Goal: Task Accomplishment & Management: Complete application form

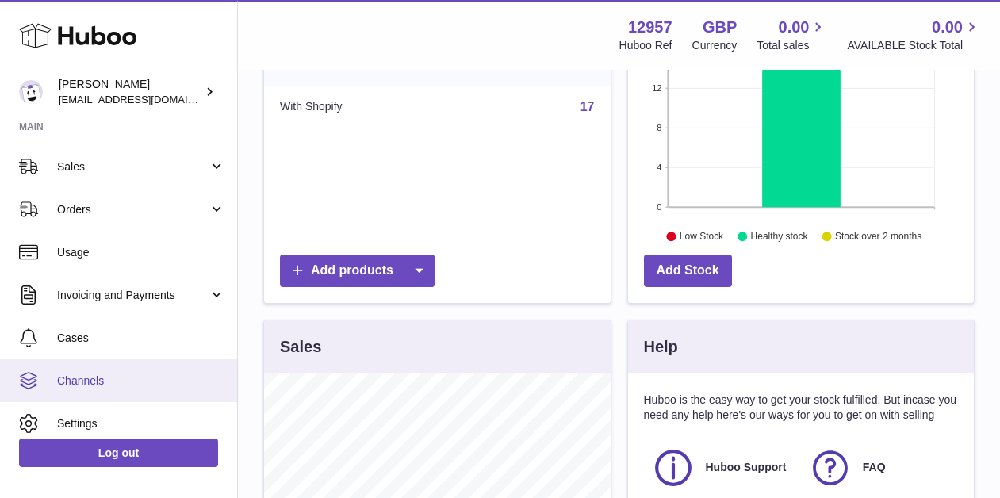
scroll to position [101, 0]
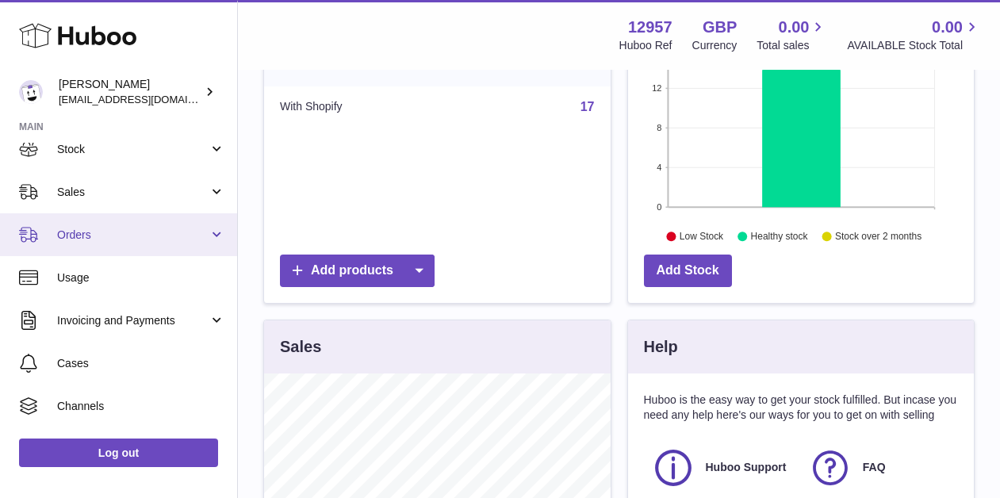
click at [117, 232] on span "Orders" at bounding box center [133, 235] width 152 height 15
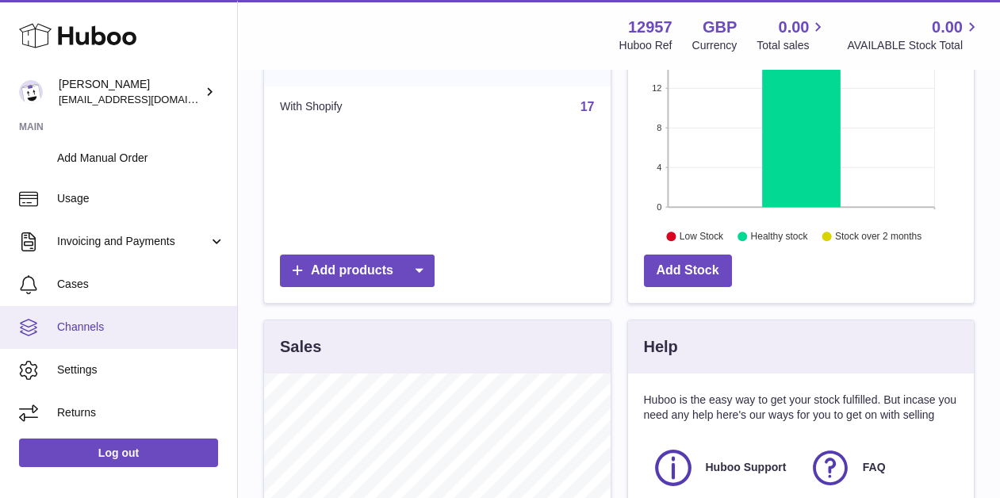
scroll to position [20, 0]
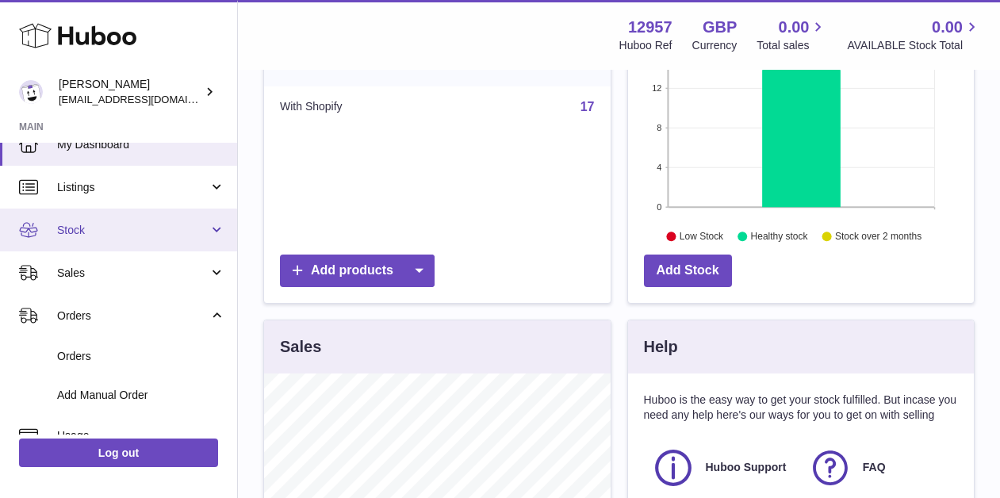
click at [125, 242] on link "Stock" at bounding box center [118, 230] width 237 height 43
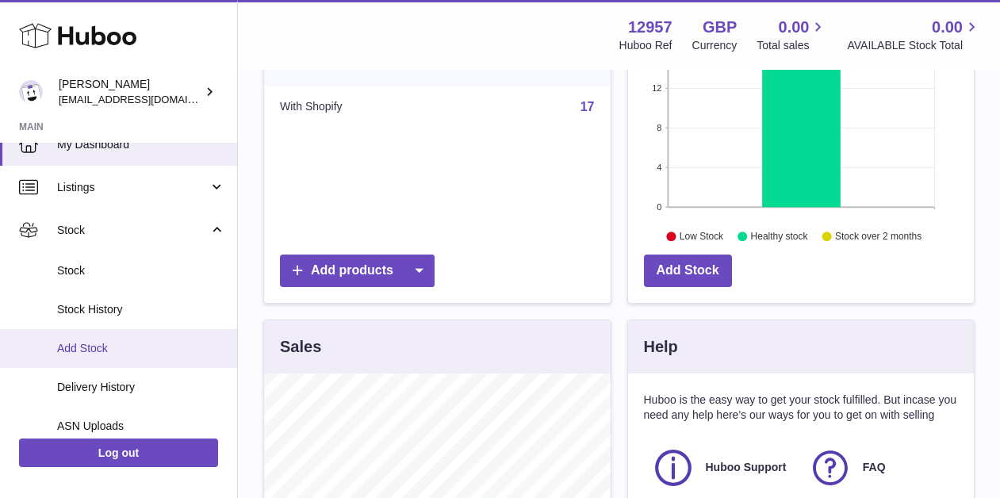
click at [102, 358] on link "Add Stock" at bounding box center [118, 348] width 237 height 39
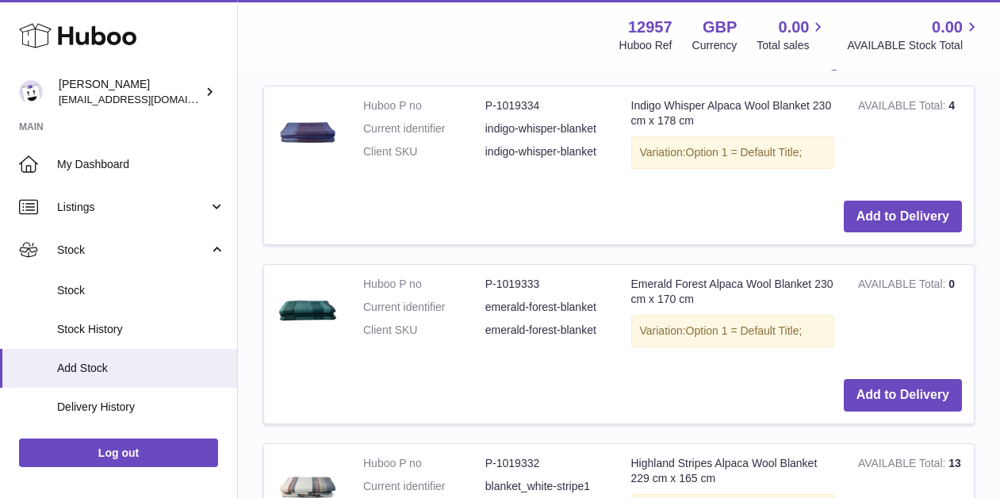
scroll to position [482, 0]
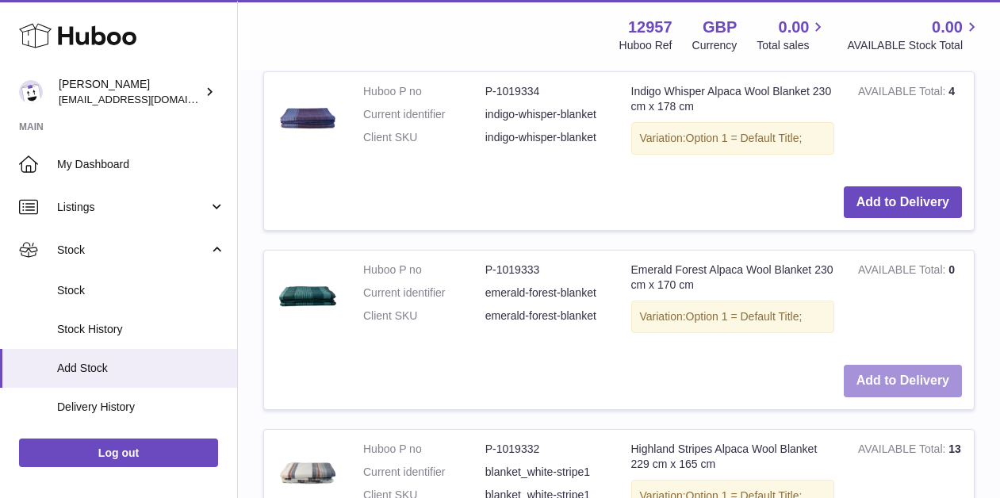
click at [881, 376] on button "Add to Delivery" at bounding box center [903, 381] width 118 height 33
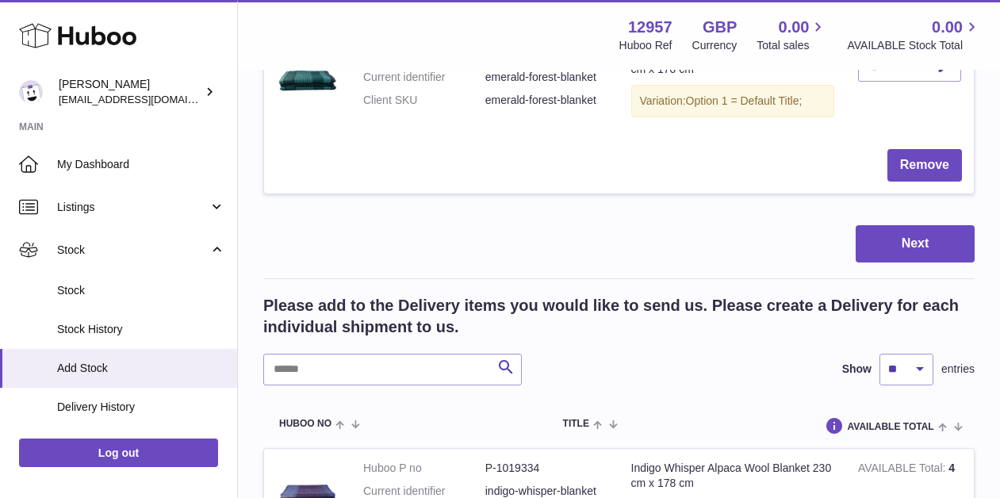
scroll to position [36, 0]
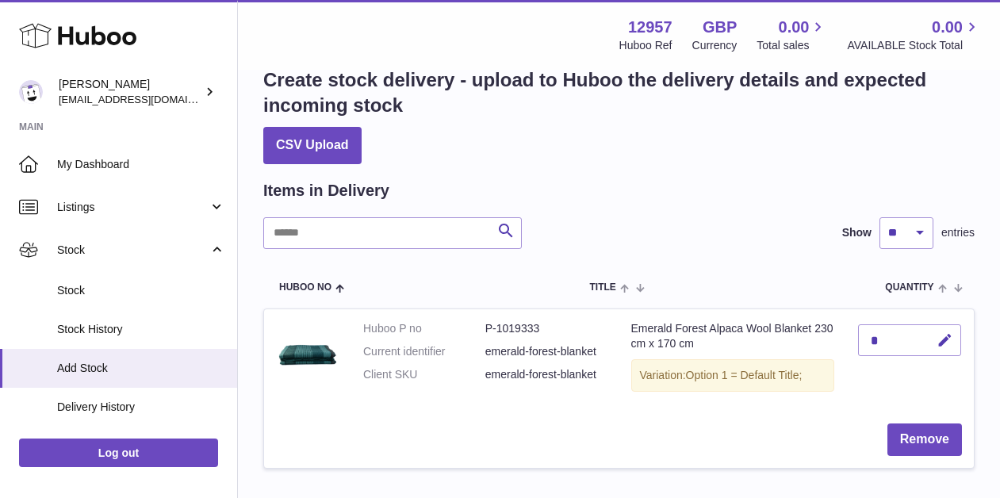
click at [899, 335] on div "*" at bounding box center [909, 340] width 103 height 32
click at [933, 340] on button "button" at bounding box center [942, 340] width 37 height 33
type input "**"
click at [942, 340] on icon "submit" at bounding box center [946, 340] width 14 height 14
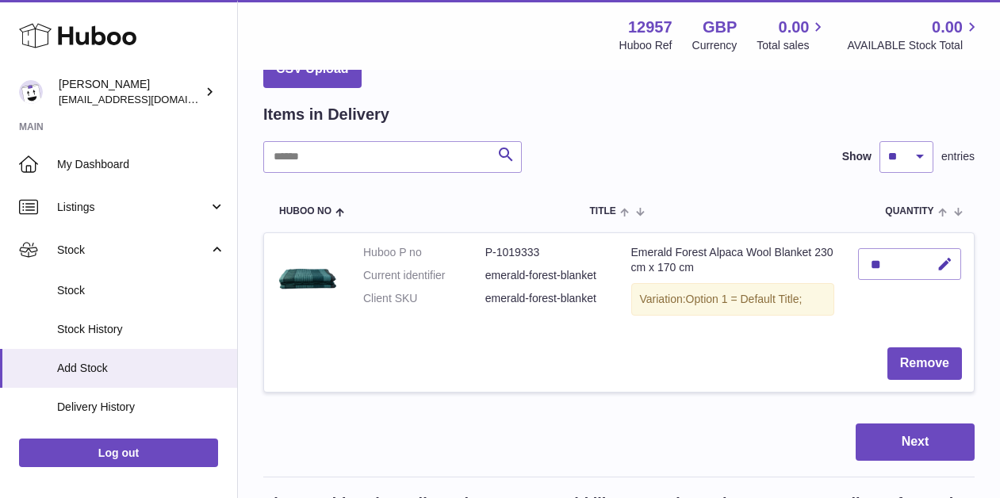
scroll to position [199, 0]
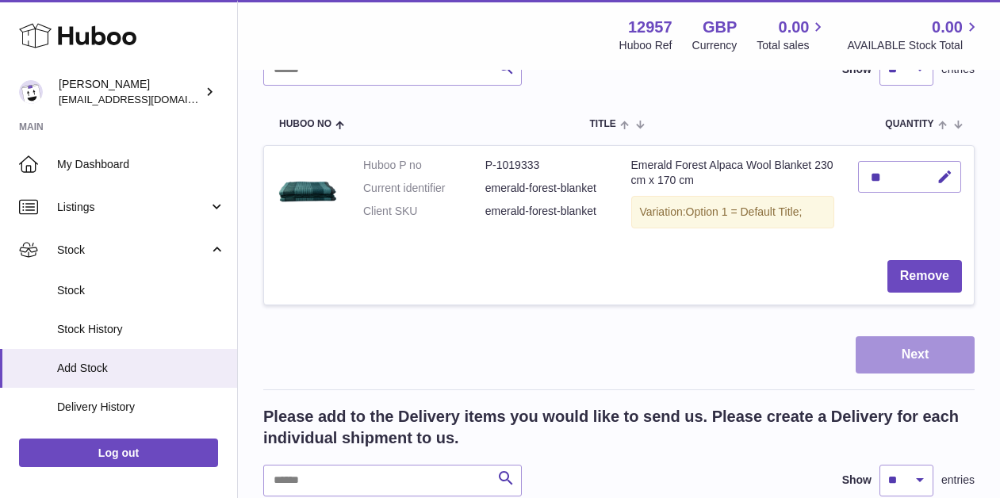
click at [915, 352] on button "Next" at bounding box center [915, 354] width 119 height 37
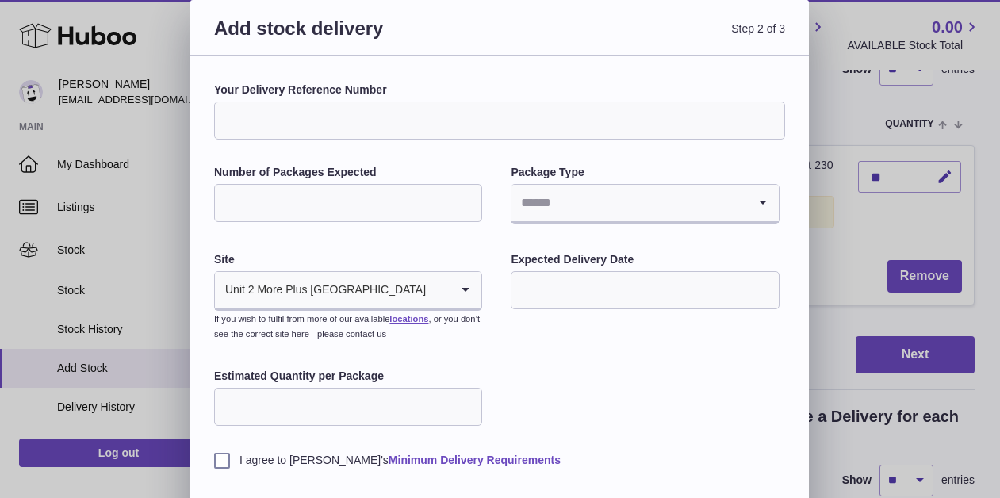
click at [301, 98] on div "Your Delivery Reference Number" at bounding box center [499, 111] width 571 height 57
click at [301, 113] on input "Your Delivery Reference Number" at bounding box center [499, 121] width 571 height 38
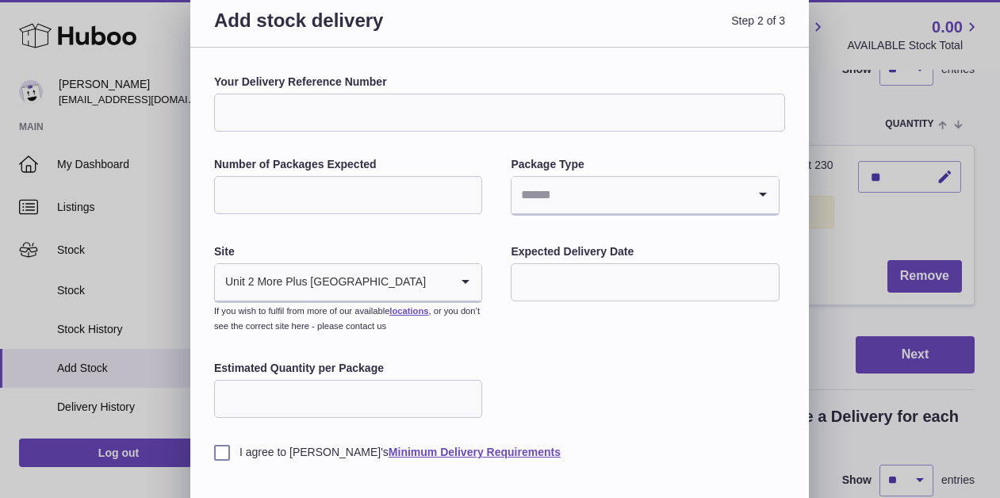
scroll to position [68, 0]
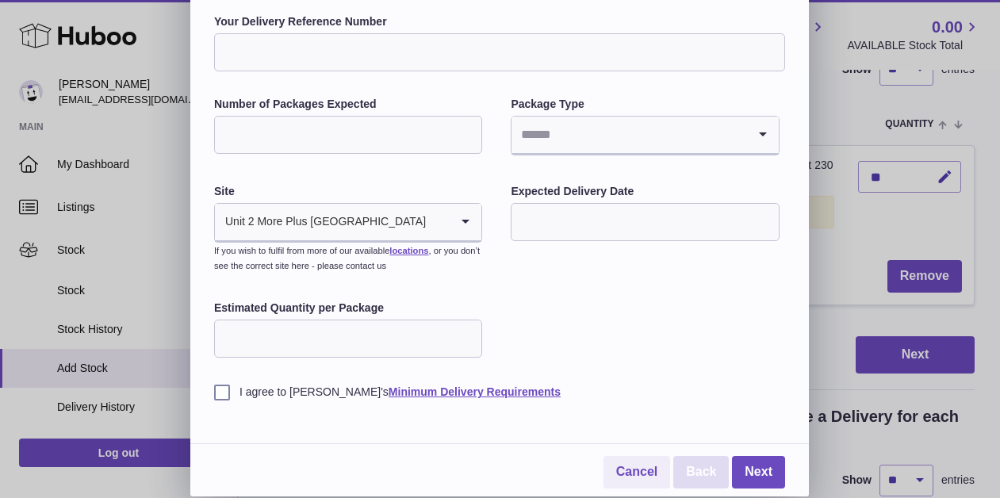
click at [695, 470] on link "Back" at bounding box center [702, 472] width 56 height 33
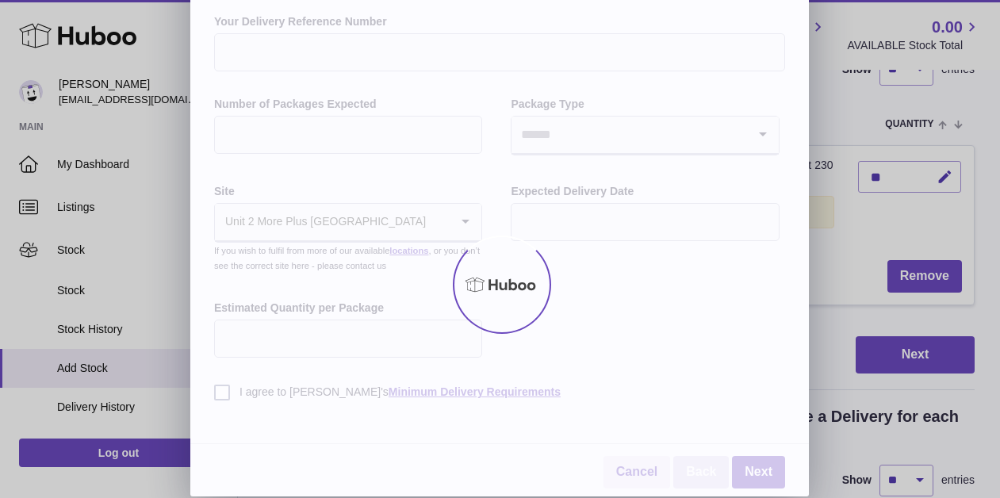
scroll to position [0, 0]
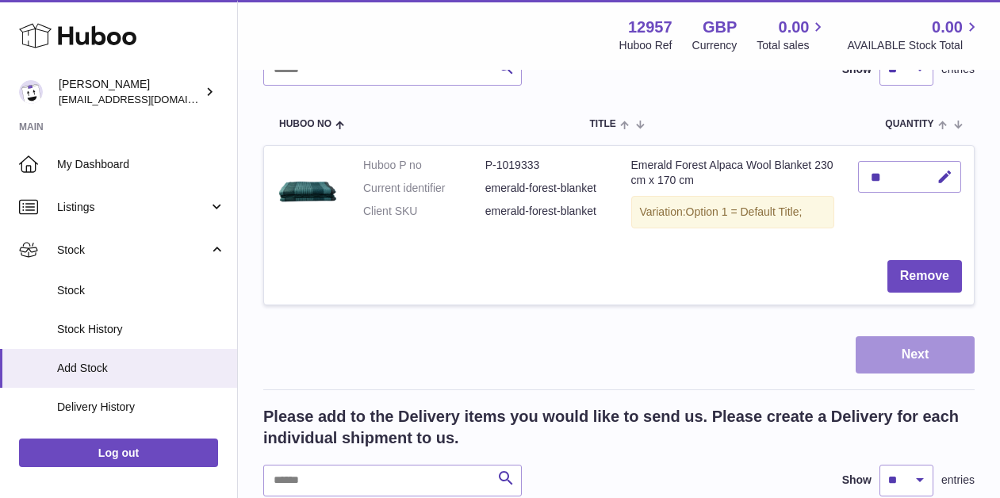
click at [889, 355] on button "Next" at bounding box center [915, 354] width 119 height 37
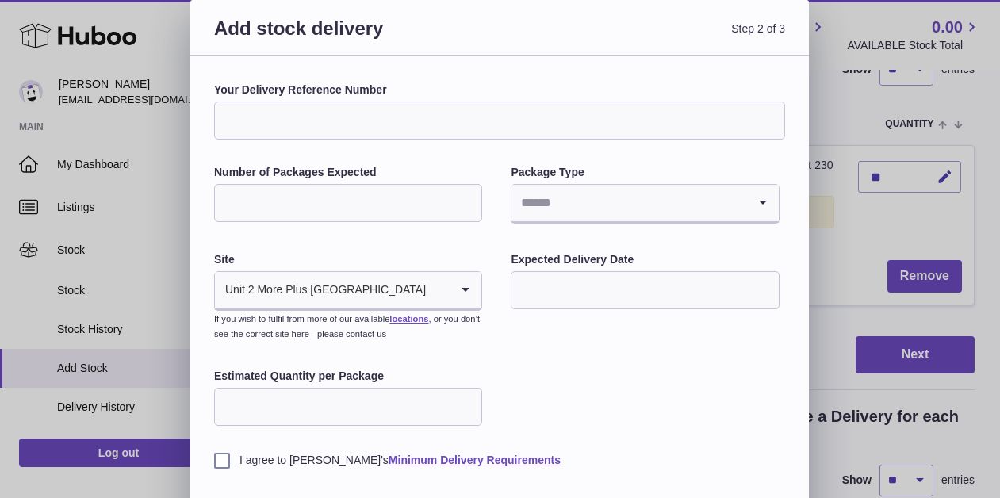
click at [353, 110] on input "Your Delivery Reference Number" at bounding box center [499, 121] width 571 height 38
type input "*"
paste input "**********"
click at [302, 126] on input "**********" at bounding box center [499, 121] width 571 height 38
click at [391, 122] on input "**********" at bounding box center [499, 121] width 571 height 38
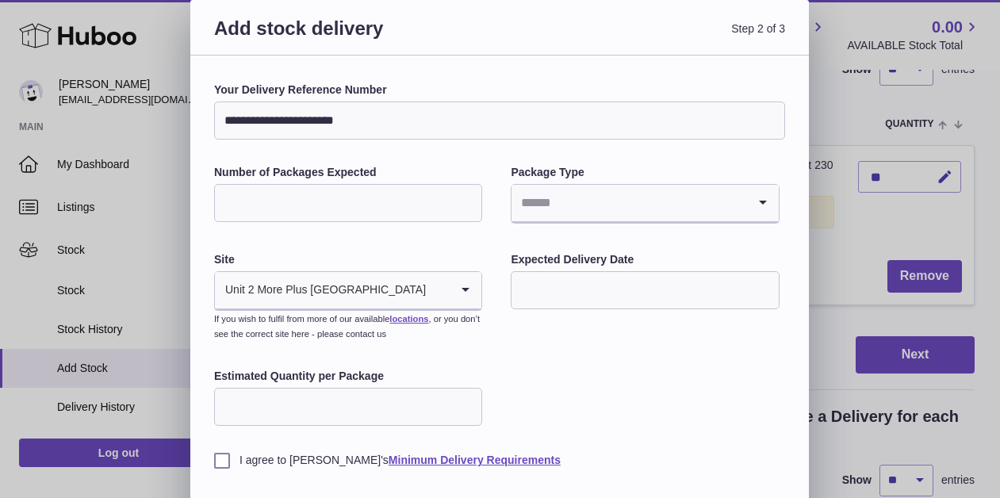
type input "**********"
click at [374, 122] on input "**********" at bounding box center [499, 121] width 571 height 38
click at [294, 117] on input "Your Delivery Reference Number" at bounding box center [499, 121] width 571 height 38
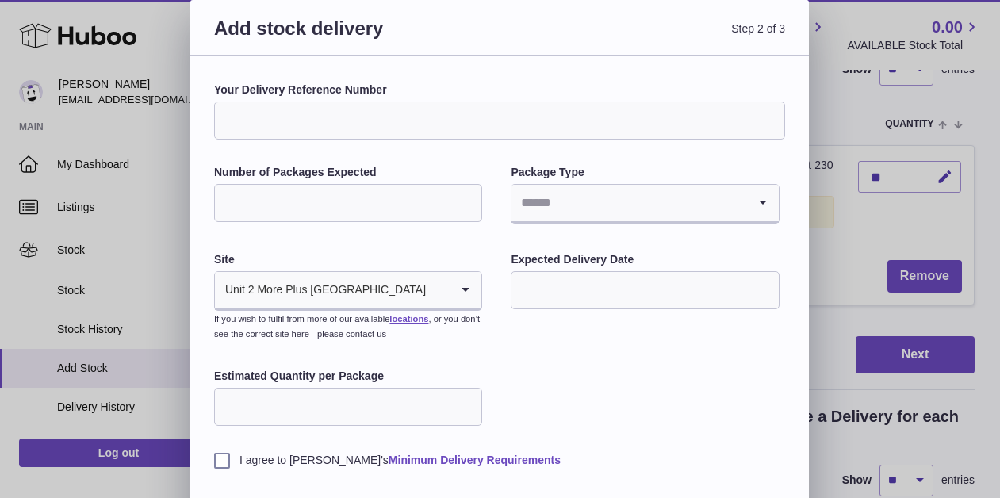
paste input "**********"
type input "**********"
click at [426, 209] on input "Number of Packages Expected" at bounding box center [348, 203] width 268 height 38
type input "*"
click at [583, 182] on div "Package Type Loading..." at bounding box center [645, 196] width 268 height 62
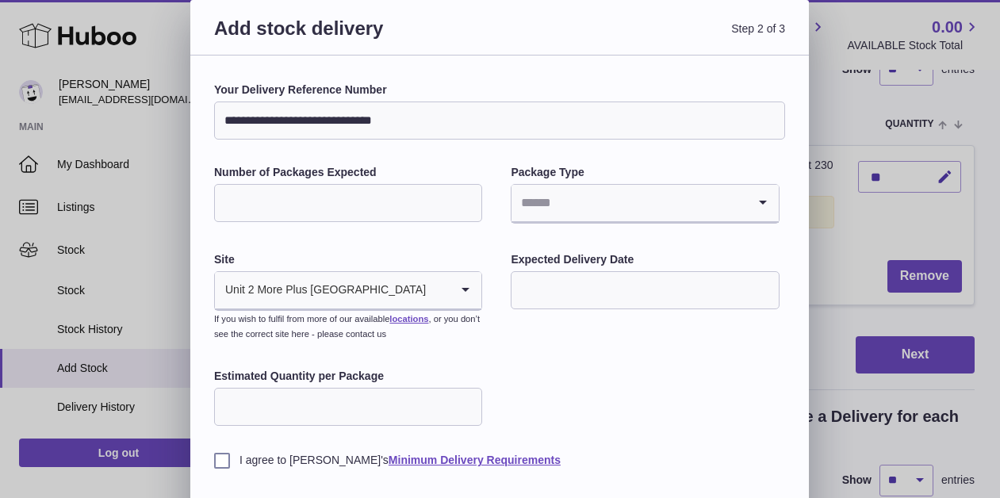
click at [574, 194] on input "Search for option" at bounding box center [629, 203] width 235 height 36
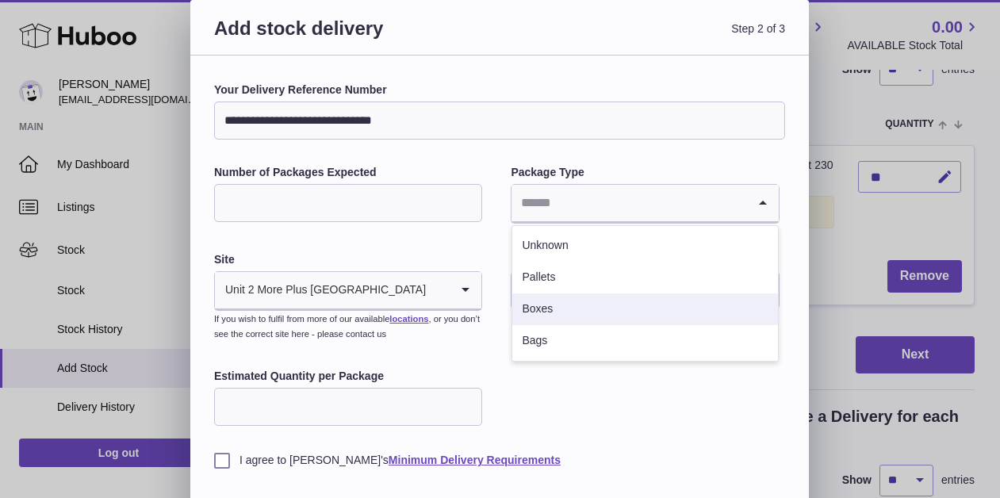
click at [547, 311] on li "Boxes" at bounding box center [645, 310] width 265 height 32
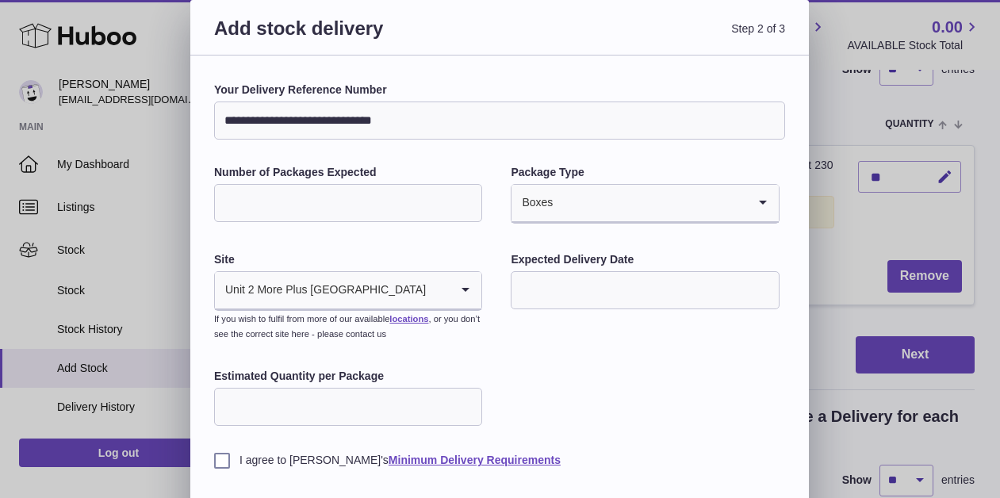
click at [551, 283] on input "text" at bounding box center [645, 290] width 268 height 38
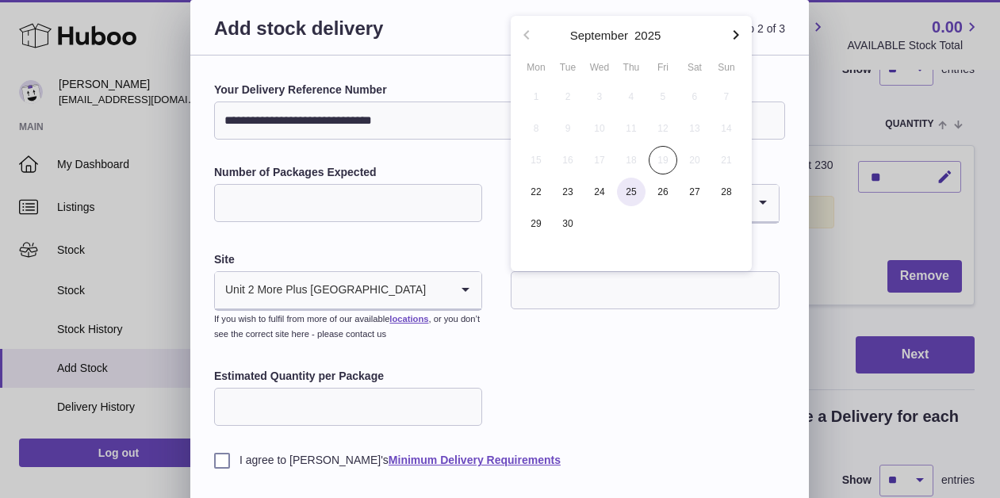
click at [626, 195] on span "25" at bounding box center [631, 192] width 29 height 29
type input "**********"
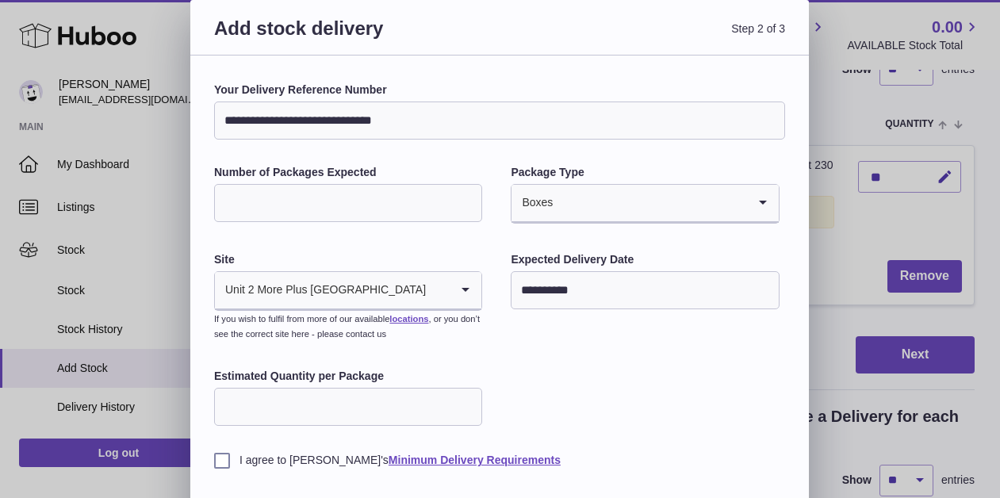
click at [280, 411] on input "Estimated Quantity per Package" at bounding box center [348, 407] width 268 height 38
click at [546, 388] on div "**********" at bounding box center [499, 276] width 571 height 386
click at [300, 413] on input "*" at bounding box center [348, 407] width 268 height 38
type input "**"
click at [525, 399] on div "**********" at bounding box center [499, 276] width 571 height 386
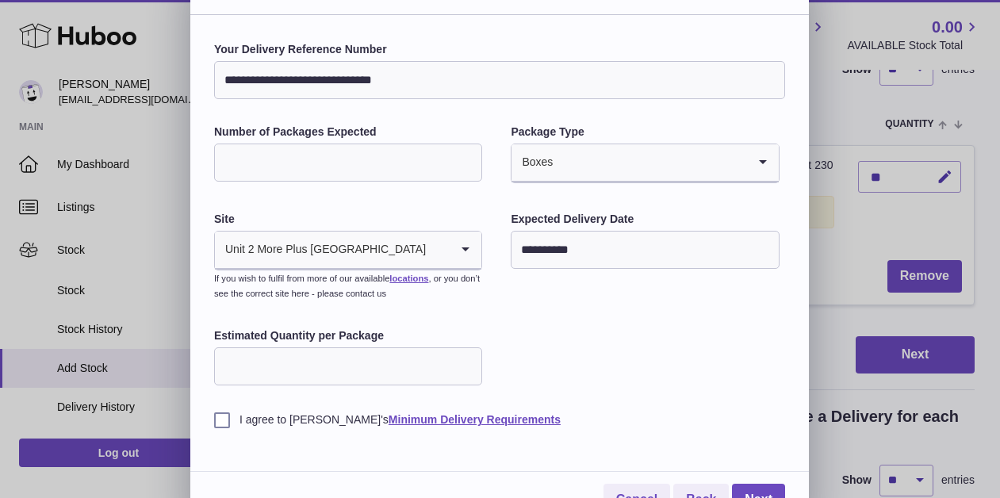
scroll to position [68, 0]
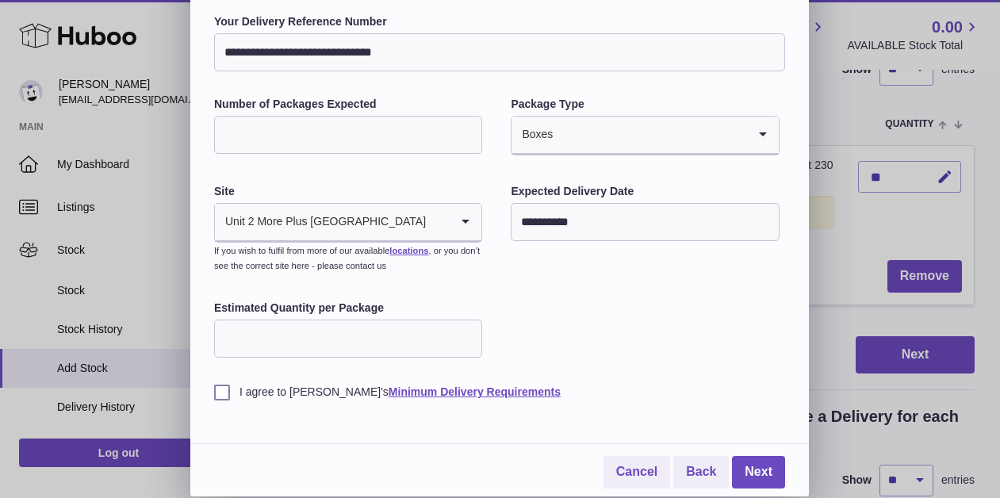
click at [220, 409] on div "**********" at bounding box center [499, 251] width 571 height 474
click at [225, 399] on label "I agree to Huboo's Minimum Delivery Requirements" at bounding box center [499, 392] width 571 height 15
click at [753, 464] on link "Next" at bounding box center [758, 472] width 53 height 33
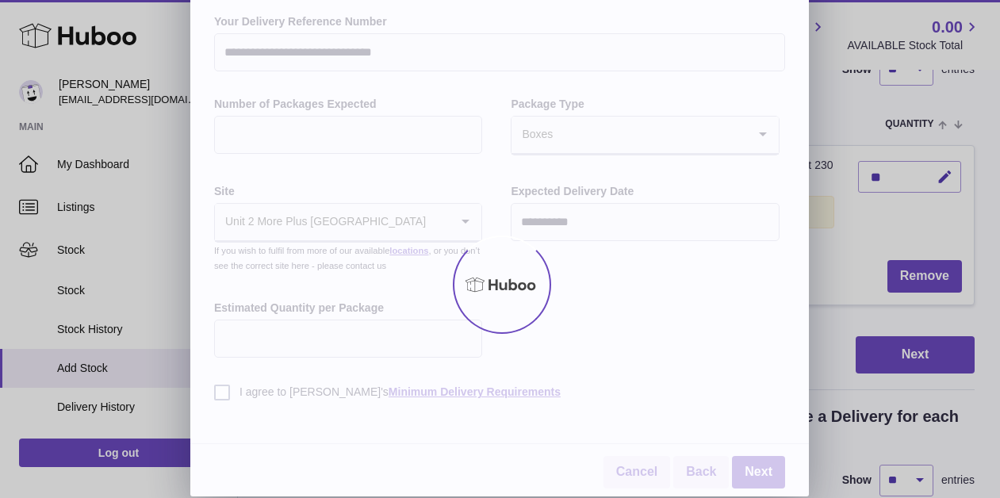
scroll to position [0, 0]
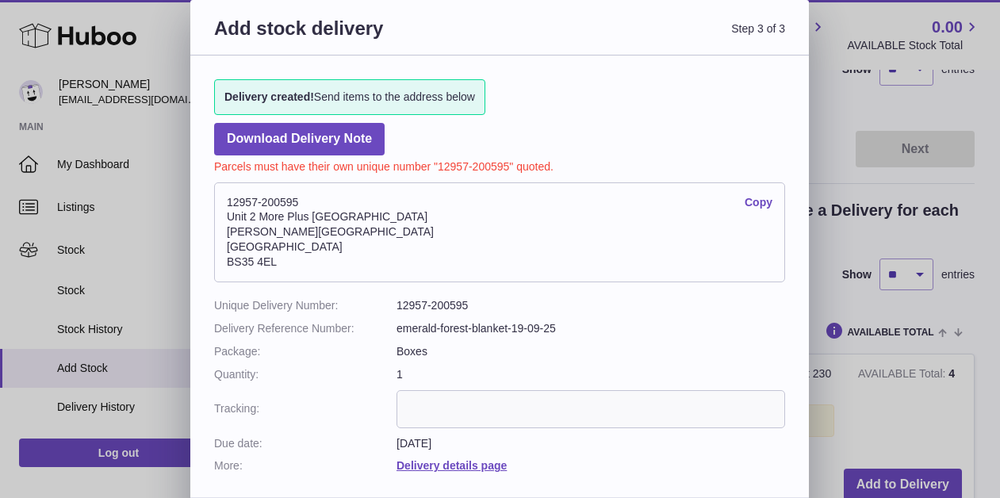
click at [388, 211] on address "12957-200595 Copy Unit 2 More Plus Central Park Hudson Ave Severn Beach BS35 4EL" at bounding box center [499, 232] width 571 height 100
drag, startPoint x: 227, startPoint y: 199, endPoint x: 365, endPoint y: 279, distance: 159.6
click at [365, 279] on address "12957-200595 Copy Unit 2 More Plus Central Park Hudson Ave Severn Beach BS35 4EL" at bounding box center [499, 232] width 571 height 100
copy address "12957-200595 Copy Unit 2 More Plus Central Park Hudson Ave Severn Beach BS35 4EL"
click at [363, 277] on address "12957-200595 Copy Unit 2 More Plus Central Park Hudson Ave Severn Beach BS35 4EL" at bounding box center [499, 232] width 571 height 100
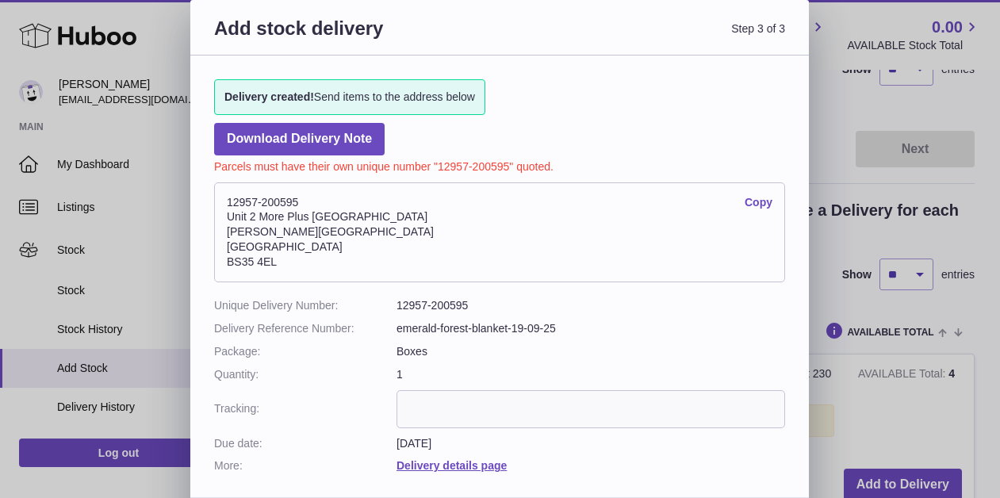
click at [750, 201] on link "Copy" at bounding box center [759, 202] width 28 height 15
click at [287, 215] on address "12957-200595 Copy Unit 2 More Plus Central Park Hudson Ave Severn Beach BS35 4EL" at bounding box center [499, 232] width 571 height 100
drag, startPoint x: 303, startPoint y: 203, endPoint x: 206, endPoint y: 203, distance: 96.8
click at [205, 203] on div "Delivery created! Send items to the address below Download Delivery Note Parcel…" at bounding box center [499, 269] width 619 height 426
copy address "12957-200595"
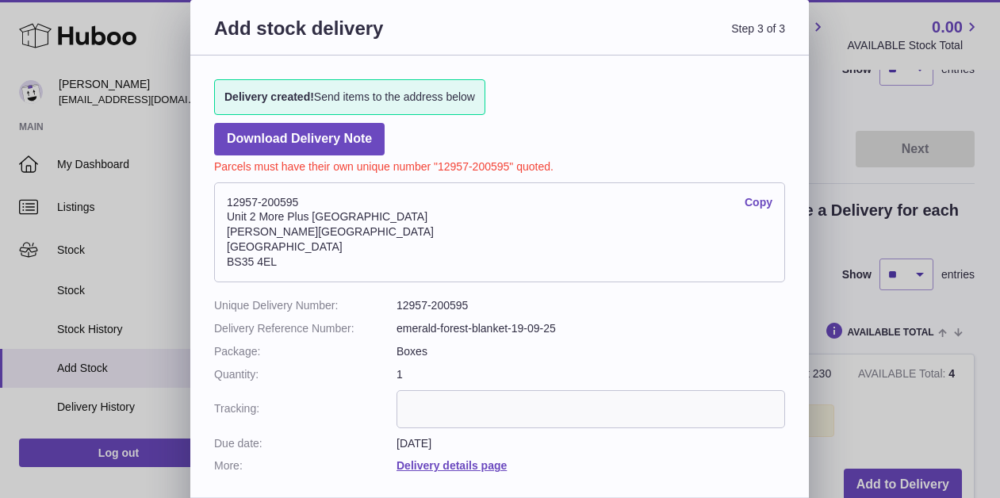
copy address "Unit 2 More Plus [GEOGRAPHIC_DATA]"
drag, startPoint x: 397, startPoint y: 221, endPoint x: 229, endPoint y: 222, distance: 168.2
click at [228, 222] on address "12957-200595 Copy Unit 2 More Plus Central Park Hudson Ave Severn Beach BS35 4EL" at bounding box center [499, 232] width 571 height 100
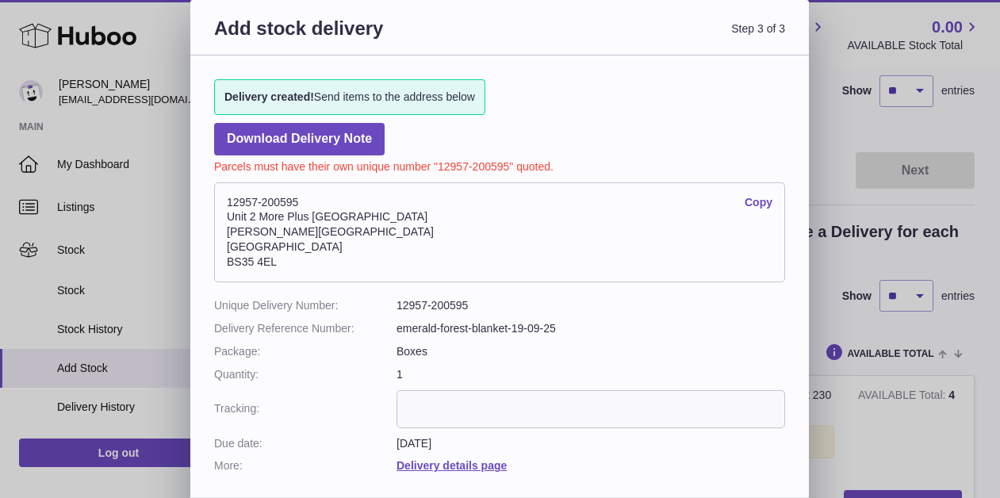
scroll to position [173, 0]
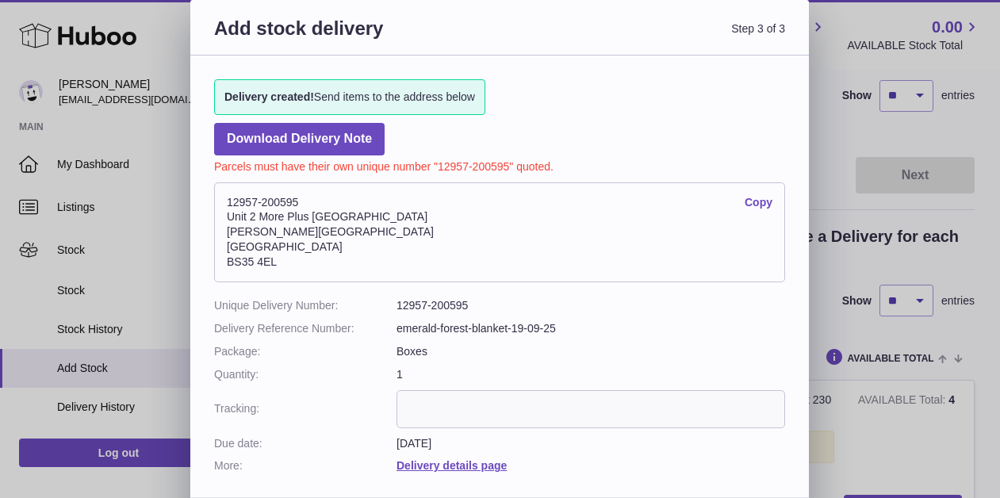
copy address "Unit 2 More Plus [GEOGRAPHIC_DATA]"
drag, startPoint x: 296, startPoint y: 262, endPoint x: 225, endPoint y: 232, distance: 76.8
click at [225, 231] on address "12957-200595 Copy Unit 2 More Plus Central Park Hudson Ave Severn Beach BS35 4EL" at bounding box center [499, 232] width 571 height 100
copy address "Hudson Ave Severn Beach BS35 4EL"
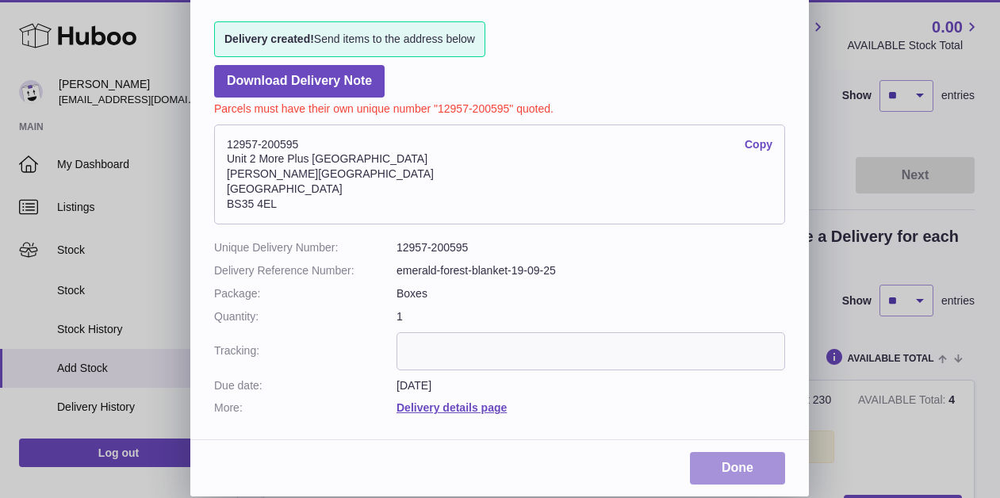
click at [730, 463] on link "Done" at bounding box center [737, 468] width 95 height 33
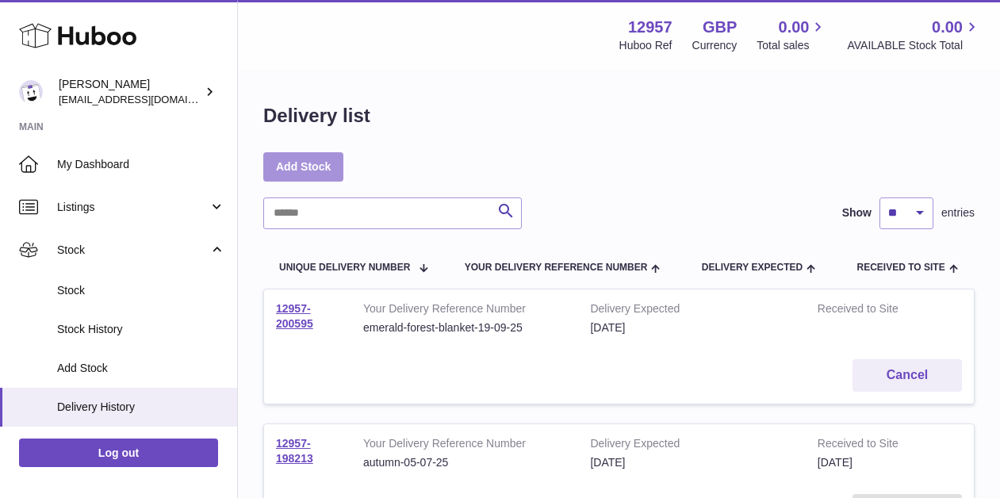
click at [306, 172] on link "Add Stock" at bounding box center [303, 166] width 80 height 29
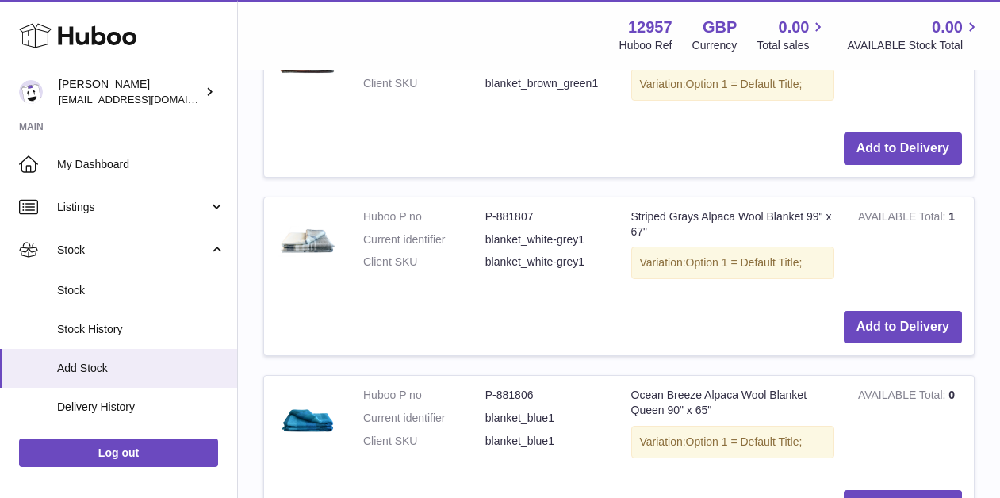
scroll to position [1848, 0]
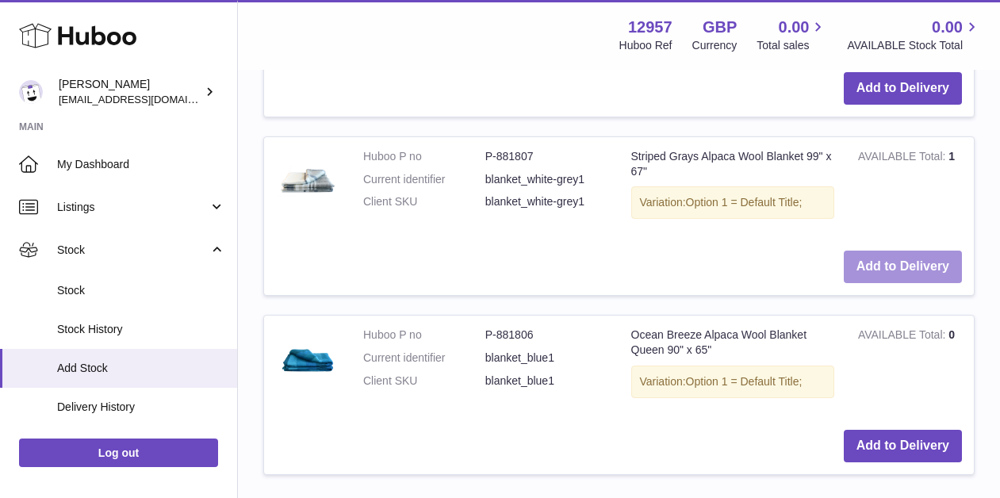
click at [881, 267] on button "Add to Delivery" at bounding box center [903, 267] width 118 height 33
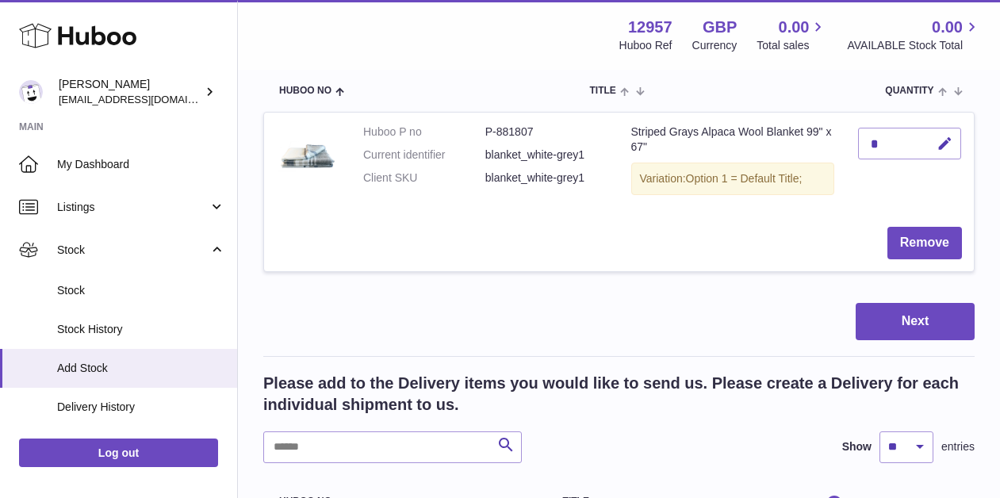
scroll to position [0, 0]
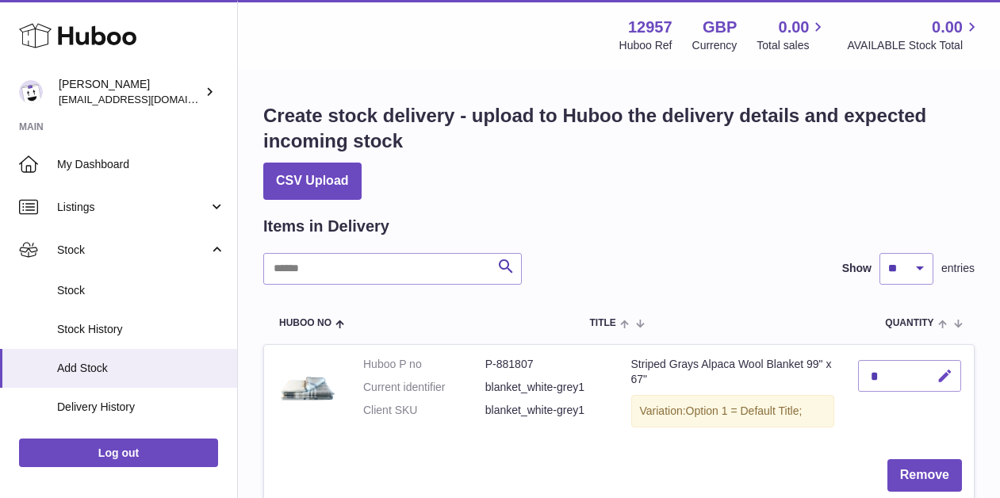
click at [943, 374] on icon "button" at bounding box center [945, 376] width 17 height 17
click at [944, 390] on input "**" at bounding box center [909, 376] width 103 height 32
type input "**"
click at [946, 384] on button "submit" at bounding box center [943, 375] width 30 height 25
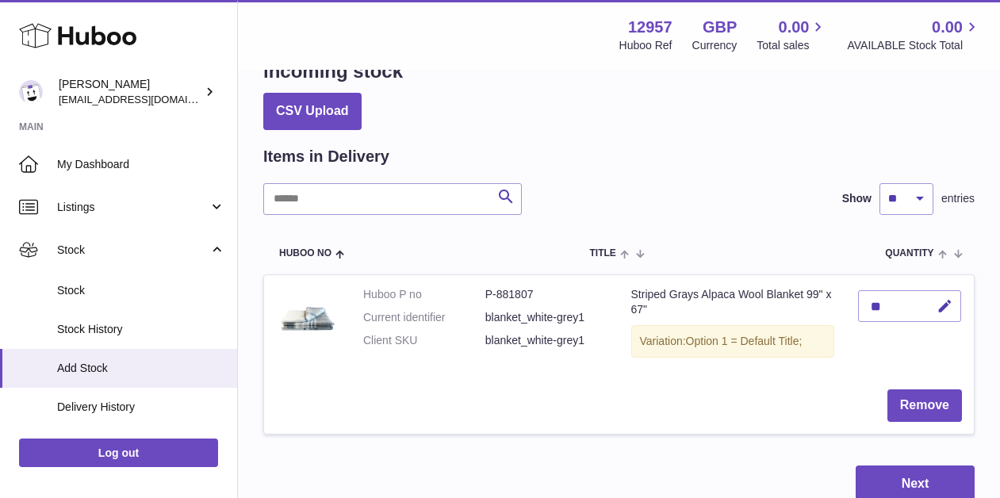
scroll to position [161, 0]
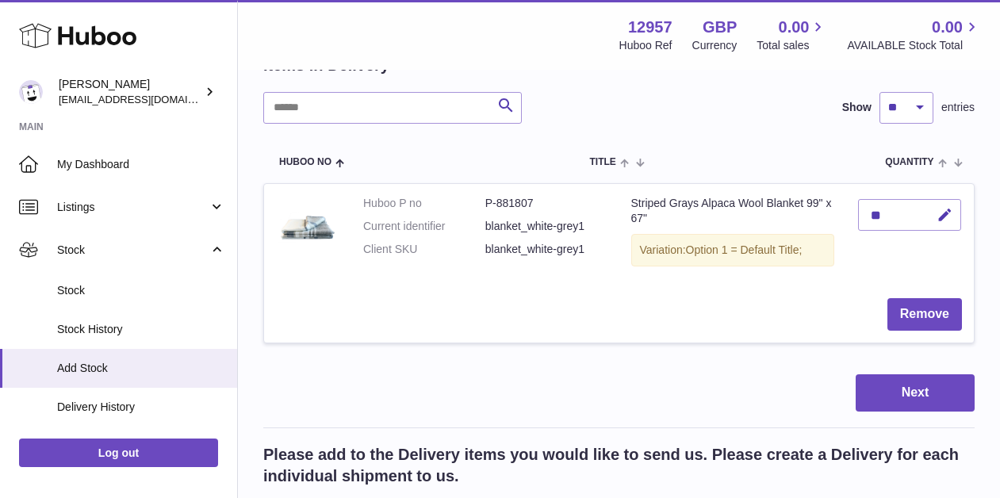
click at [555, 248] on dd "blanket_white-grey1" at bounding box center [547, 249] width 122 height 15
copy tr "blanket_white-grey1"
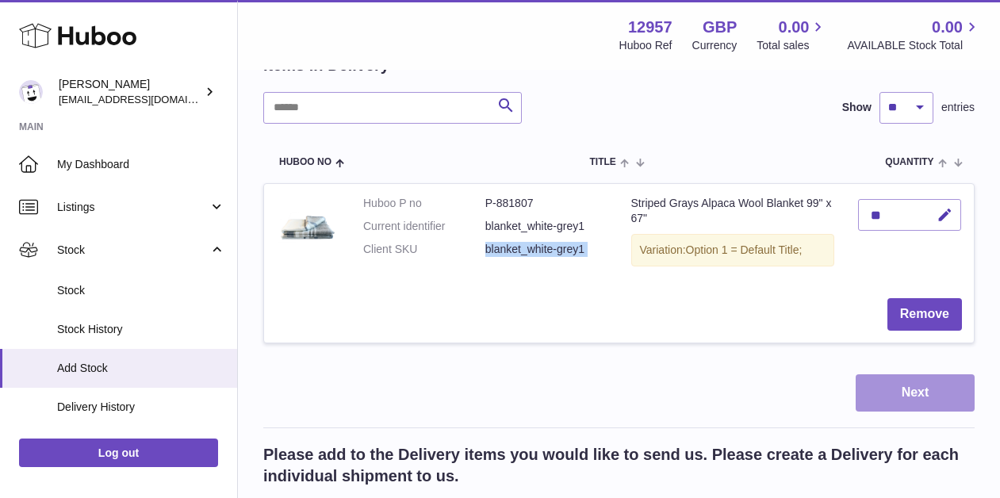
click at [908, 401] on button "Next" at bounding box center [915, 392] width 119 height 37
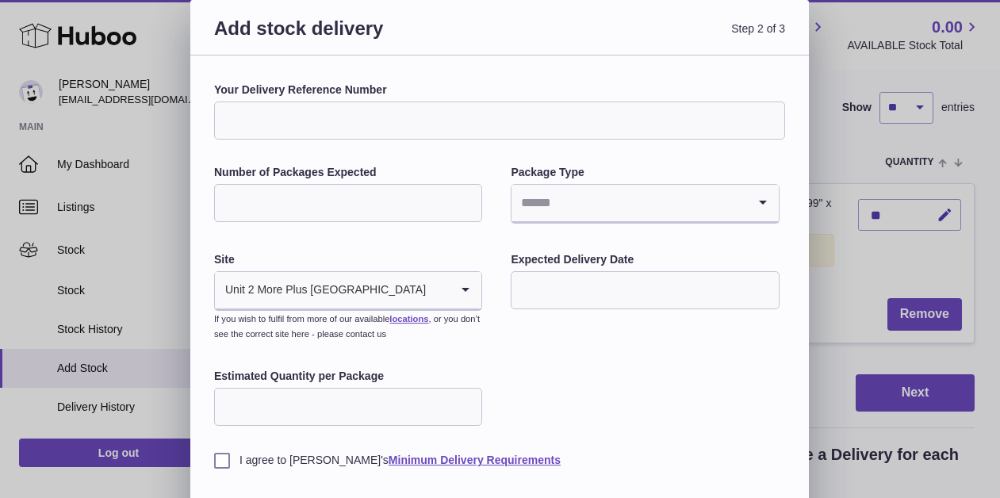
click at [374, 121] on input "Your Delivery Reference Number" at bounding box center [499, 121] width 571 height 38
paste input "**********"
type input "**********"
click at [309, 205] on input "Number of Packages Expected" at bounding box center [348, 203] width 268 height 38
type input "*"
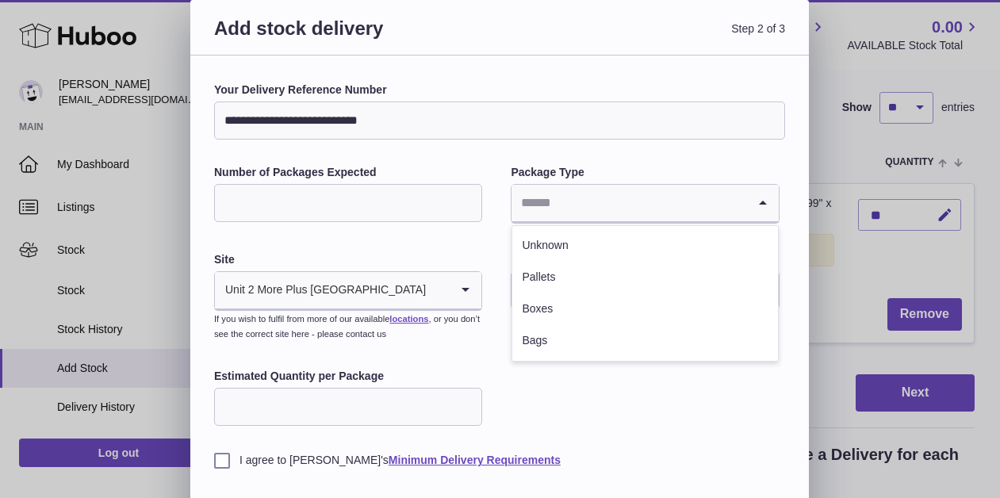
click at [553, 221] on div "Loading..." at bounding box center [645, 204] width 267 height 38
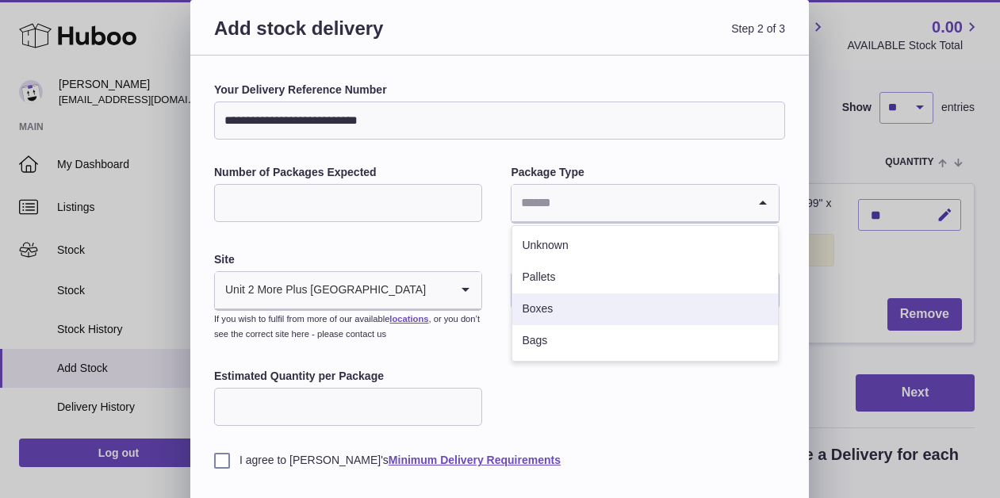
click at [549, 311] on li "Boxes" at bounding box center [645, 310] width 265 height 32
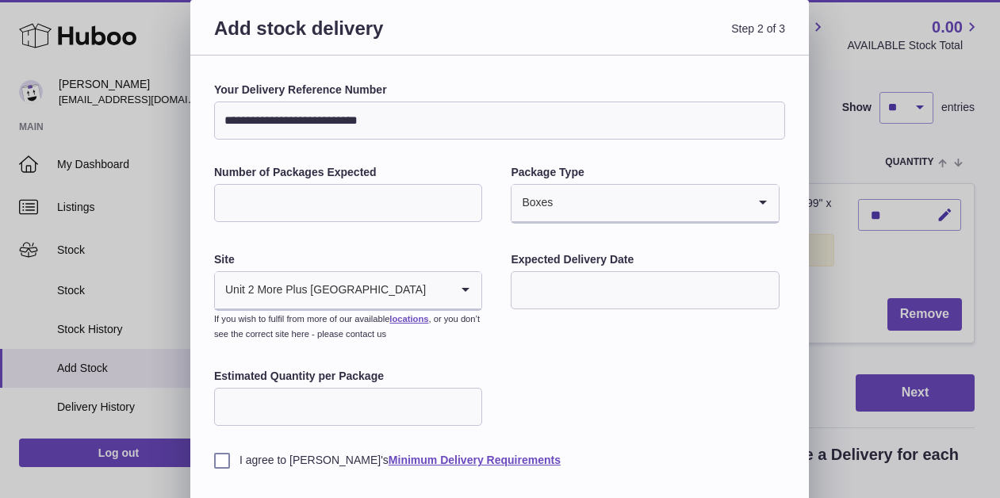
click at [392, 393] on input "Estimated Quantity per Package" at bounding box center [348, 407] width 268 height 38
type input "**"
click at [559, 280] on input "text" at bounding box center [645, 290] width 268 height 38
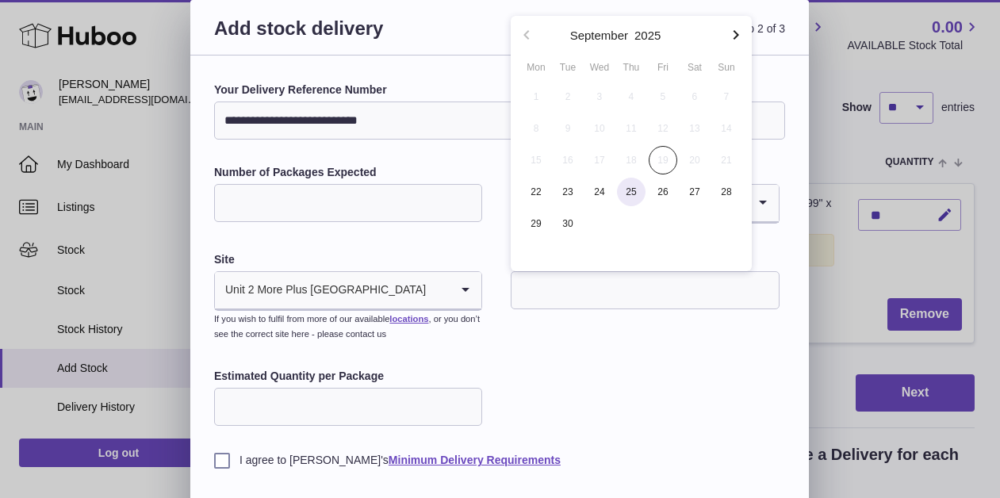
click at [631, 197] on span "25" at bounding box center [631, 192] width 29 height 29
type input "**********"
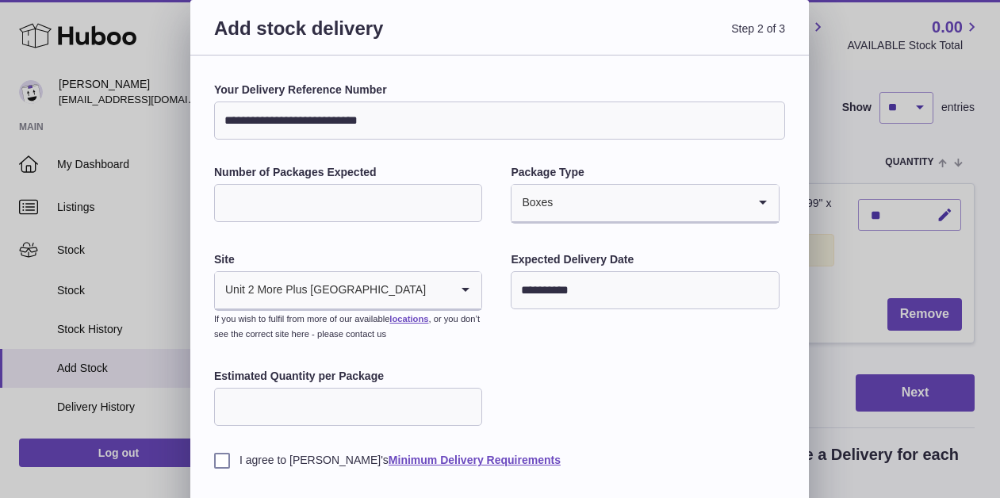
click at [563, 421] on div "**********" at bounding box center [499, 276] width 571 height 386
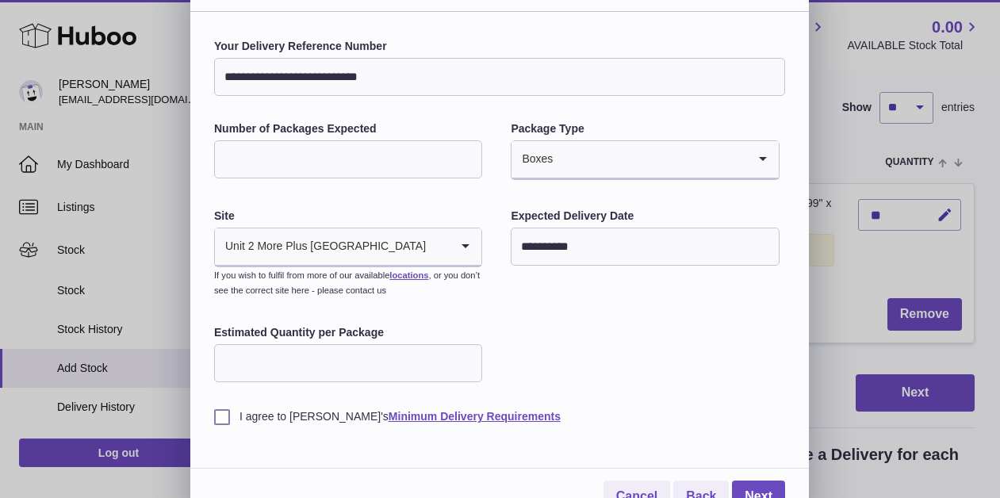
scroll to position [68, 0]
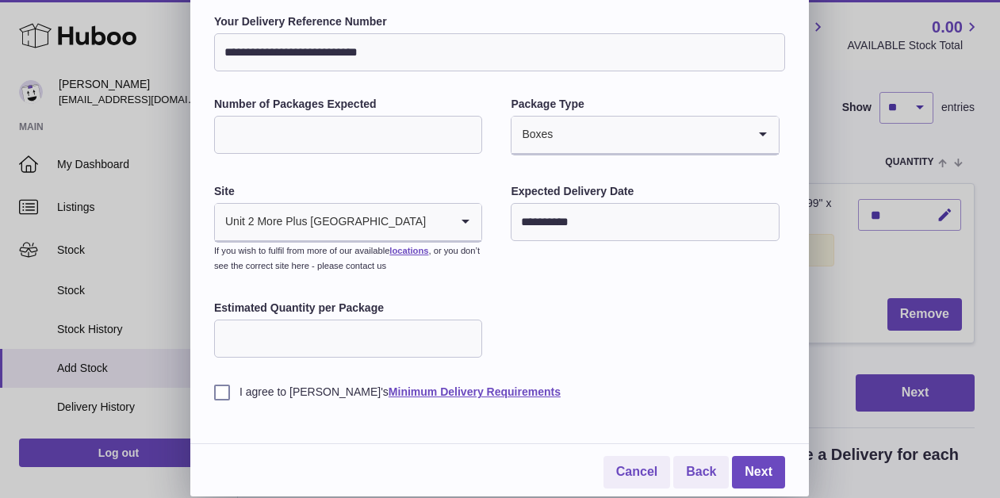
click at [247, 392] on label "I agree to Huboo's Minimum Delivery Requirements" at bounding box center [499, 392] width 571 height 15
click at [319, 193] on label "Site" at bounding box center [348, 191] width 268 height 15
click at [317, 214] on div "Unit 2 More Plus Central Park" at bounding box center [332, 222] width 235 height 36
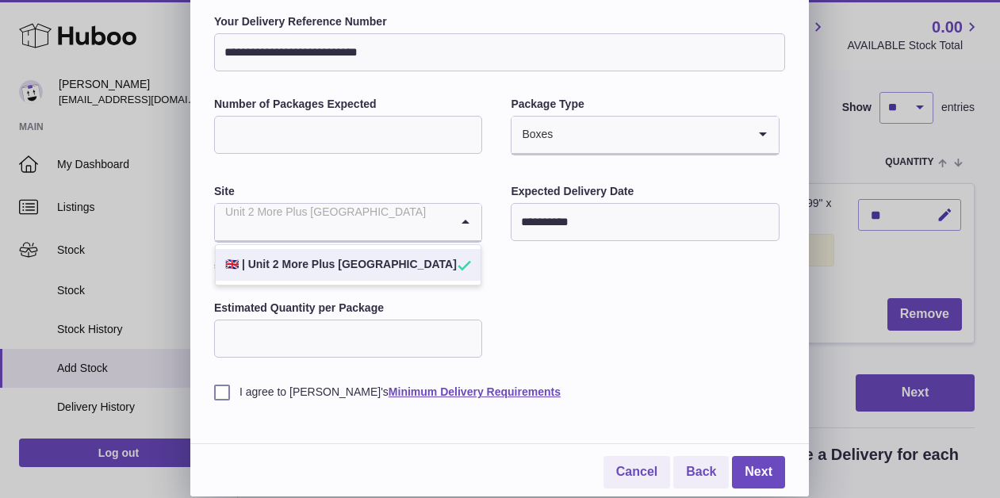
click at [563, 317] on div "**********" at bounding box center [499, 207] width 571 height 386
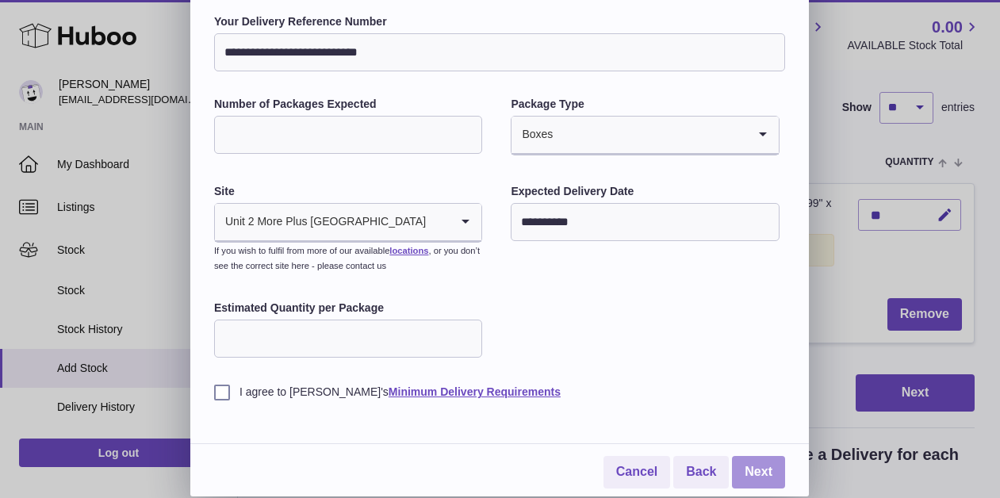
click at [754, 472] on link "Next" at bounding box center [758, 472] width 53 height 33
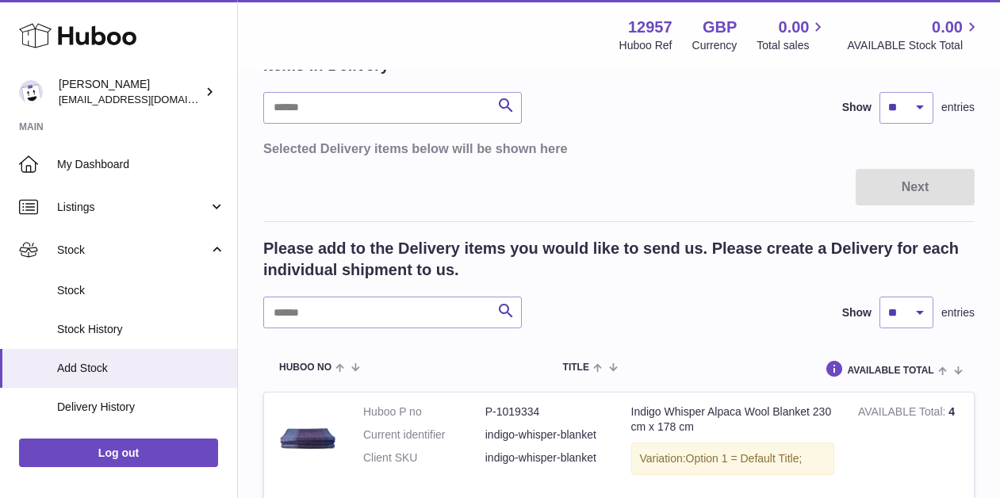
scroll to position [0, 0]
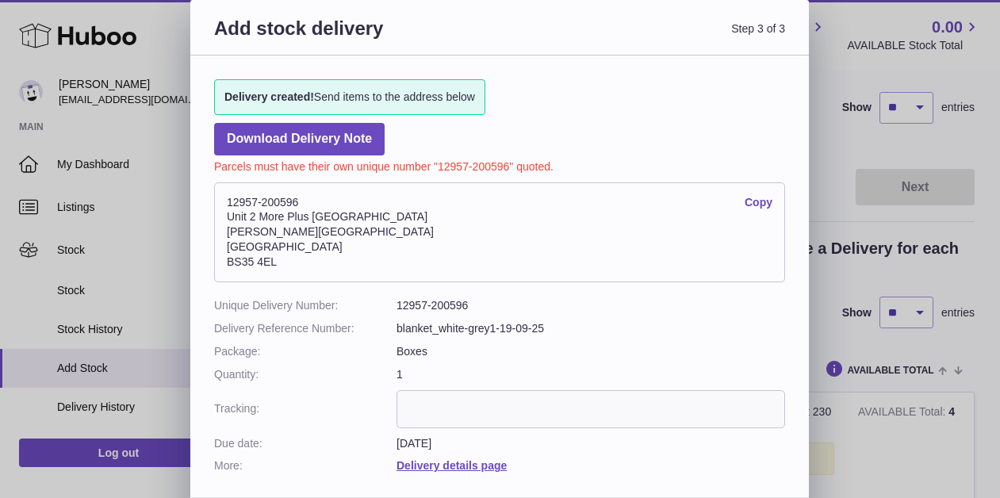
click at [286, 202] on address "12957-200596 Copy Unit 2 More Plus Central Park Hudson Ave Severn Beach BS35 4EL" at bounding box center [499, 232] width 571 height 100
copy address "200596 Copy"
click at [304, 240] on address "12957-200596 Copy Unit 2 More Plus Central Park Hudson Ave Severn Beach BS35 4EL" at bounding box center [499, 232] width 571 height 100
drag, startPoint x: 382, startPoint y: 218, endPoint x: 229, endPoint y: 217, distance: 152.3
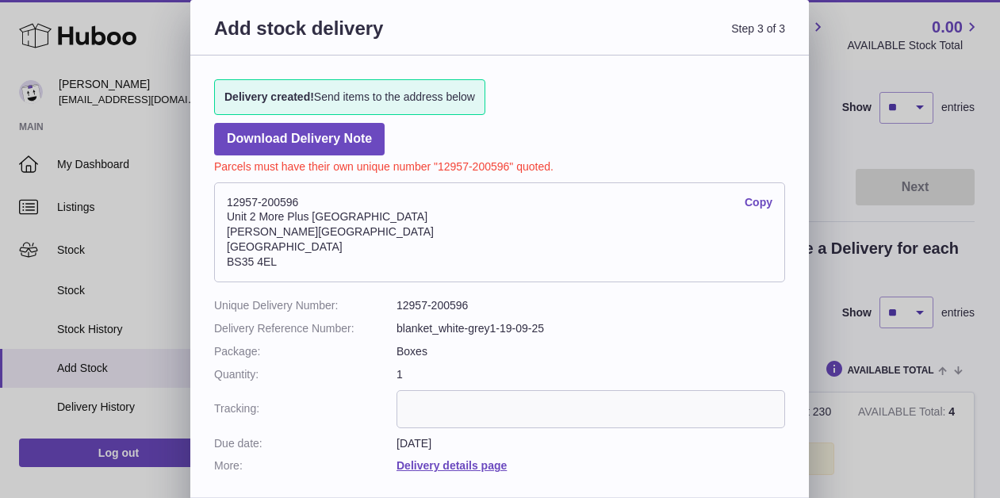
click at [228, 217] on address "12957-200596 Copy Unit 2 More Plus Central Park Hudson Ave Severn Beach BS35 4EL" at bounding box center [499, 232] width 571 height 100
copy address "Unit 2 More Plus [GEOGRAPHIC_DATA]"
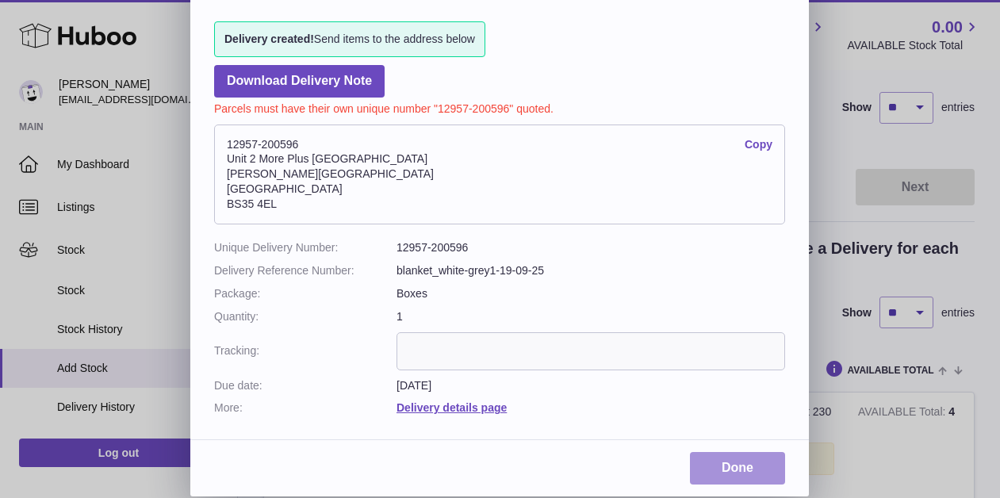
click at [726, 467] on link "Done" at bounding box center [737, 468] width 95 height 33
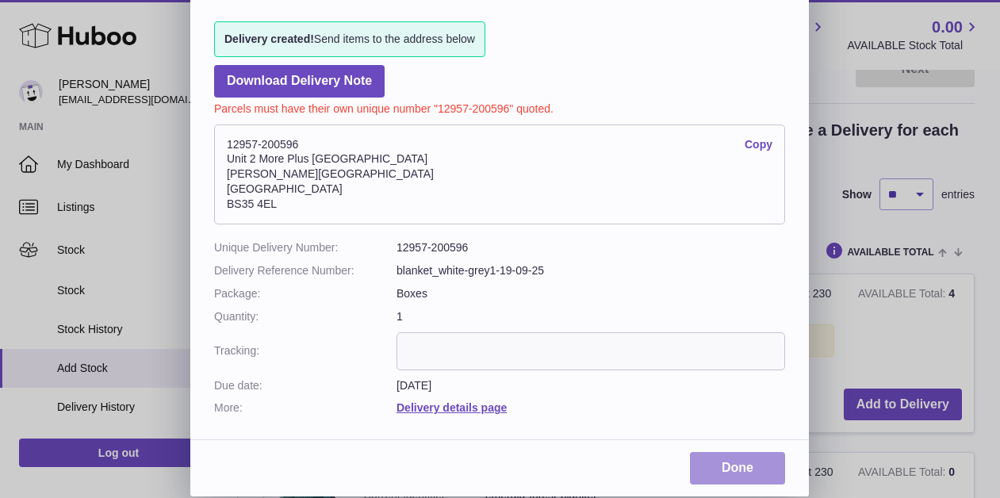
scroll to position [423, 0]
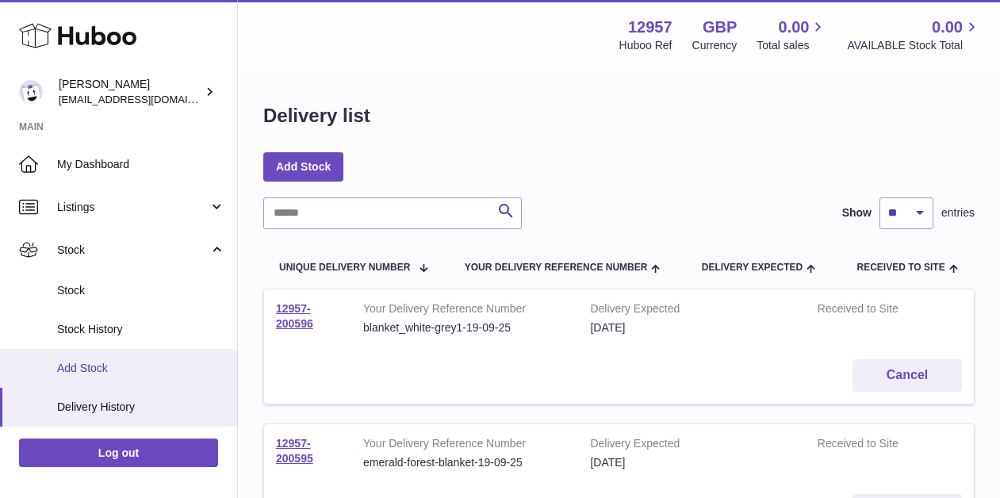
click at [106, 378] on link "Add Stock" at bounding box center [118, 368] width 237 height 39
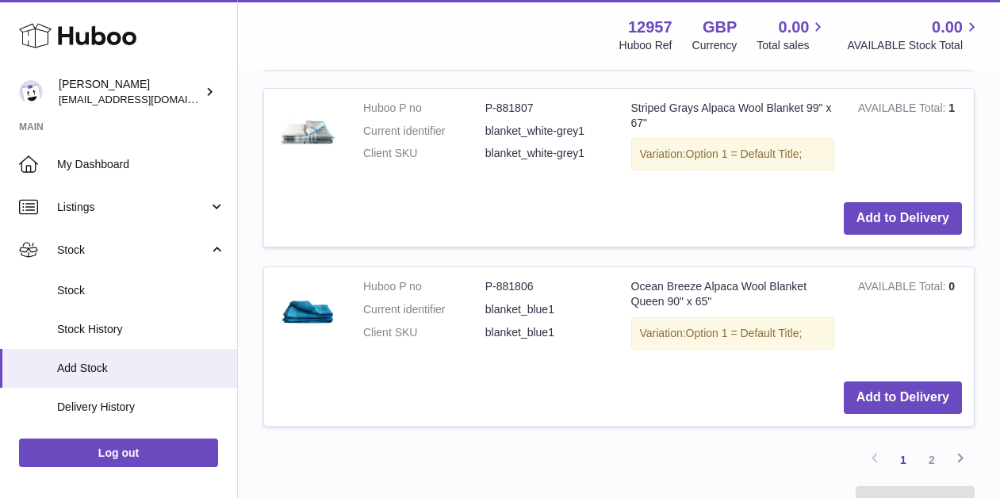
scroll to position [1995, 0]
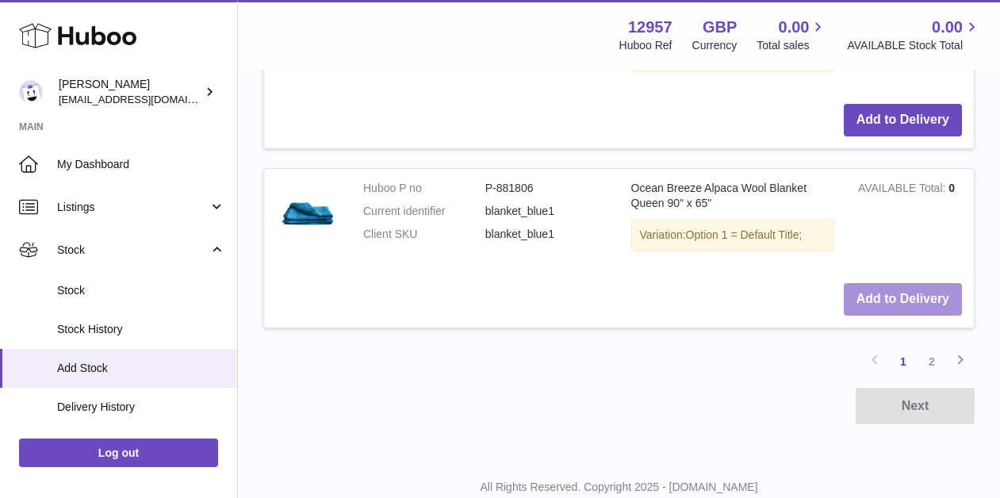
click at [883, 301] on button "Add to Delivery" at bounding box center [903, 299] width 118 height 33
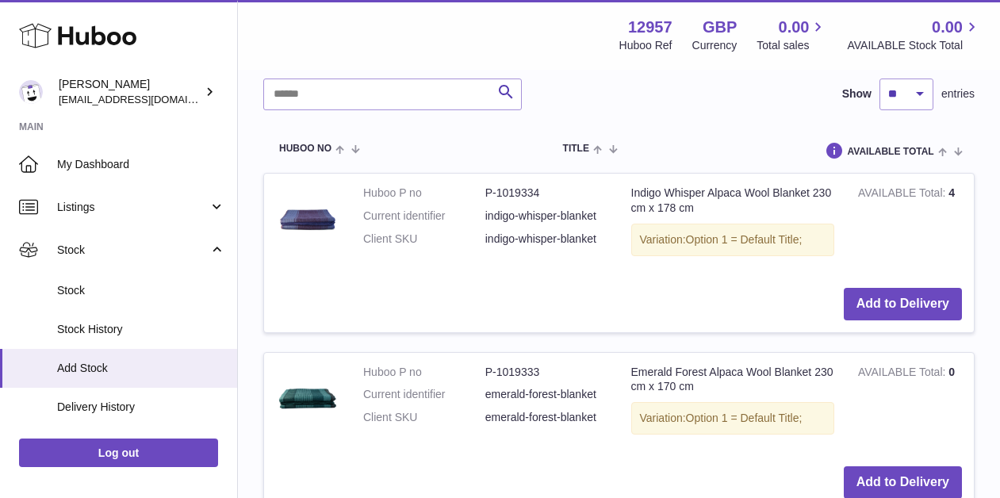
scroll to position [0, 0]
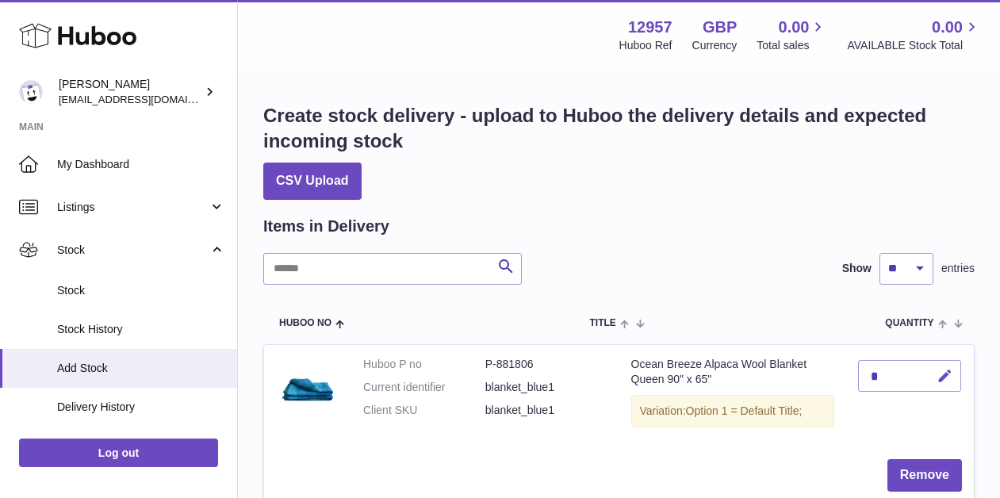
click at [935, 374] on button "button" at bounding box center [942, 376] width 37 height 33
type input "**"
click at [951, 378] on icon "submit" at bounding box center [946, 376] width 14 height 14
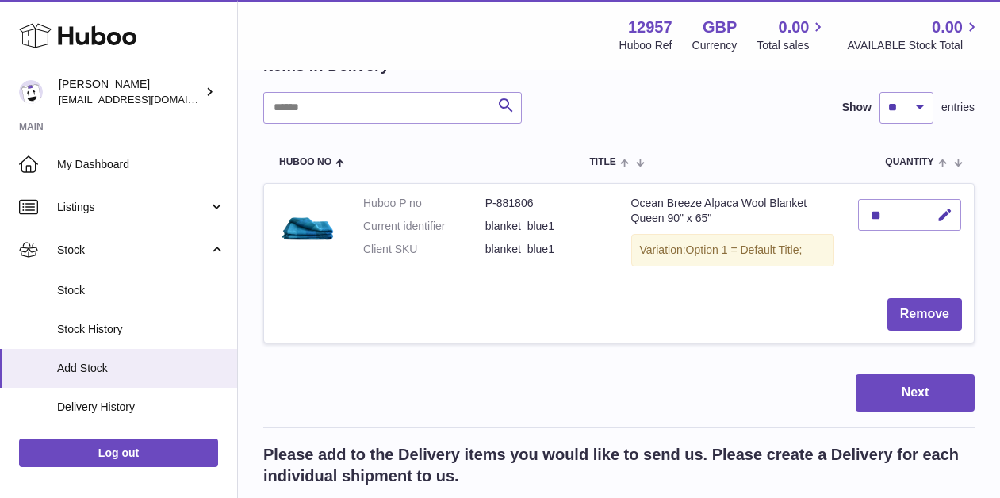
scroll to position [175, 0]
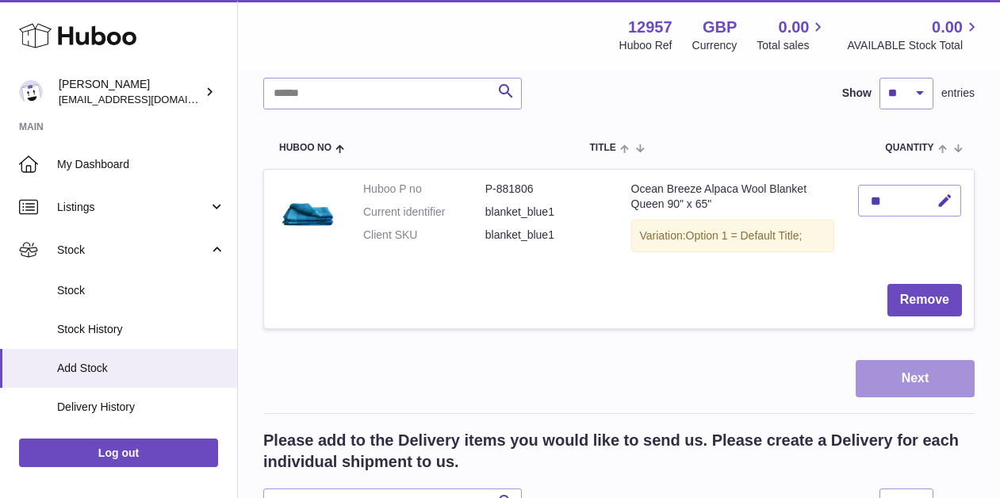
click at [909, 379] on button "Next" at bounding box center [915, 378] width 119 height 37
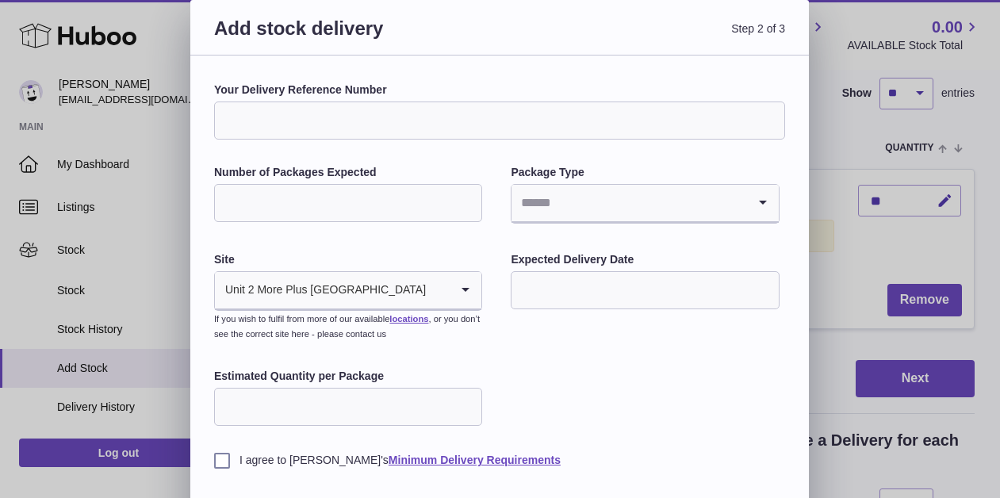
click at [452, 117] on input "Your Delivery Reference Number" at bounding box center [499, 121] width 571 height 38
type input "*"
paste input "**********"
type input "**********"
click at [436, 221] on input "Number of Packages Expected" at bounding box center [348, 203] width 268 height 38
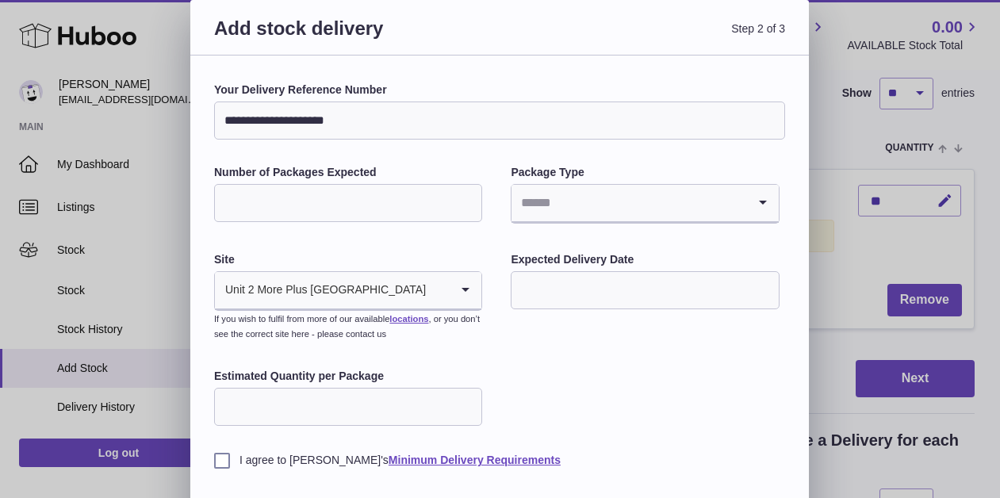
click at [370, 209] on input "Number of Packages Expected" at bounding box center [348, 203] width 268 height 38
type input "*"
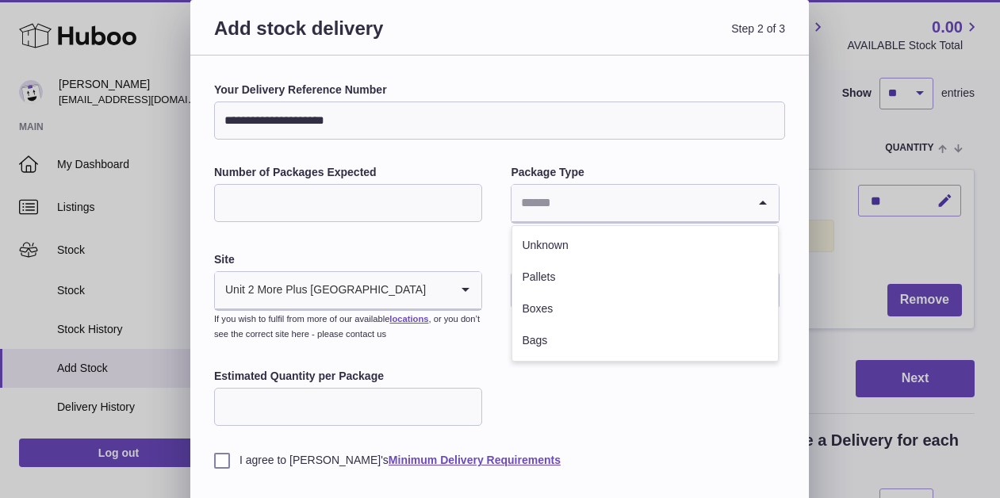
click at [597, 203] on input "Search for option" at bounding box center [629, 203] width 235 height 36
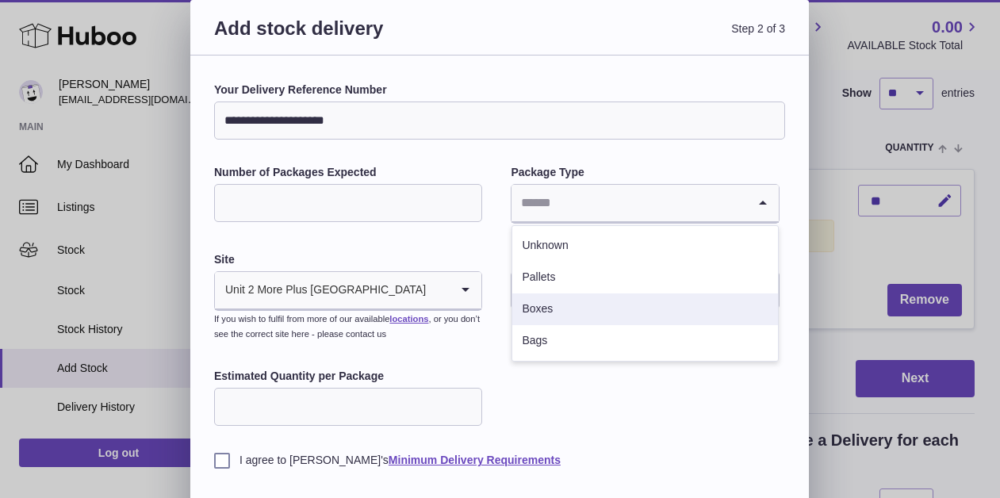
click at [554, 303] on li "Boxes" at bounding box center [645, 310] width 265 height 32
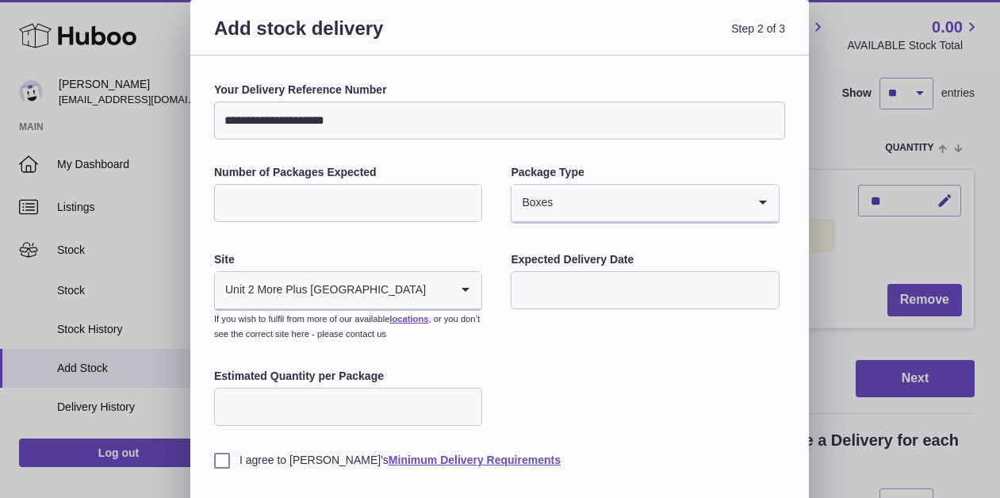
click at [563, 284] on input "text" at bounding box center [645, 290] width 268 height 38
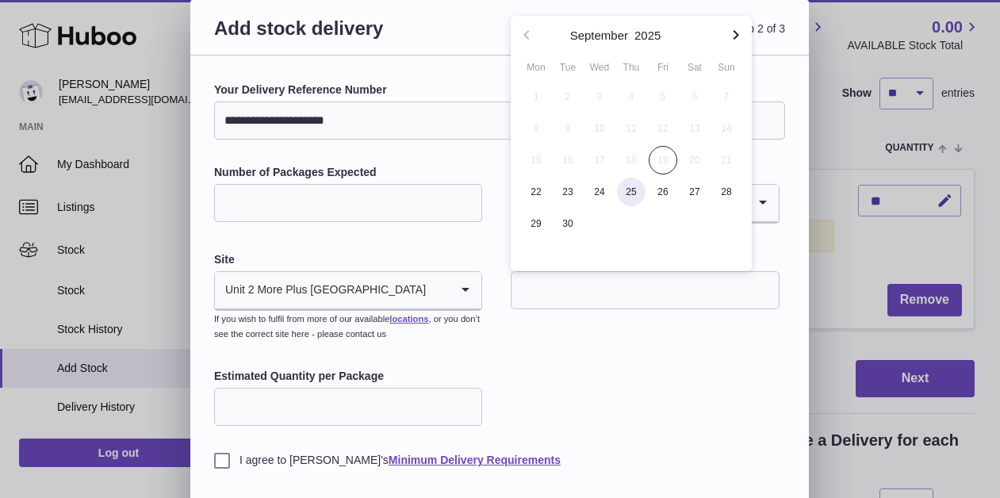
click at [638, 189] on span "25" at bounding box center [631, 192] width 29 height 29
type input "**********"
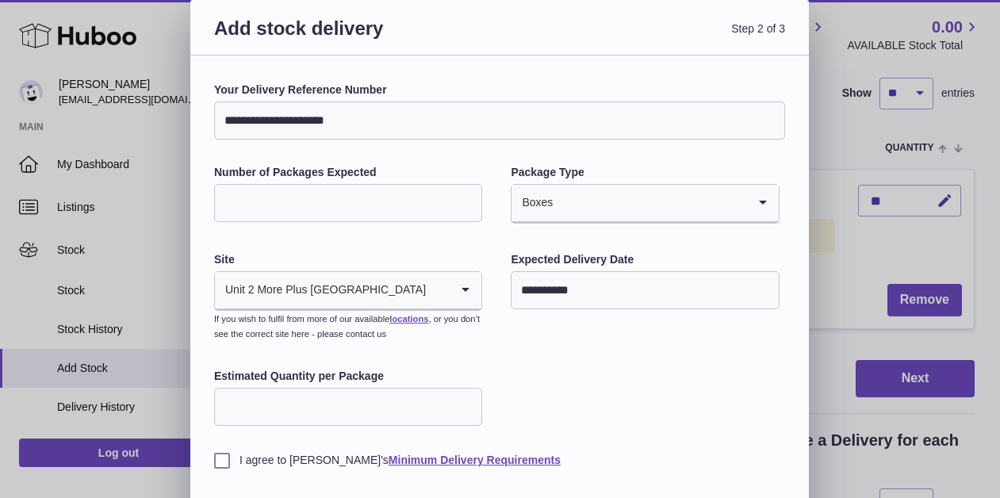
click at [378, 394] on input "Estimated Quantity per Package" at bounding box center [348, 407] width 268 height 38
type input "**"
click at [217, 458] on label "I agree to Huboo's Minimum Delivery Requirements" at bounding box center [499, 460] width 571 height 15
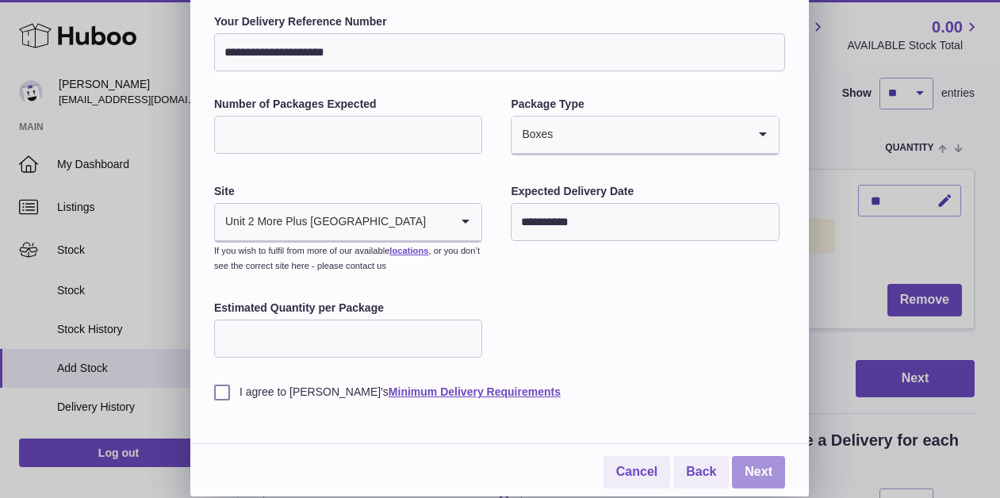
click at [748, 473] on link "Next" at bounding box center [758, 472] width 53 height 33
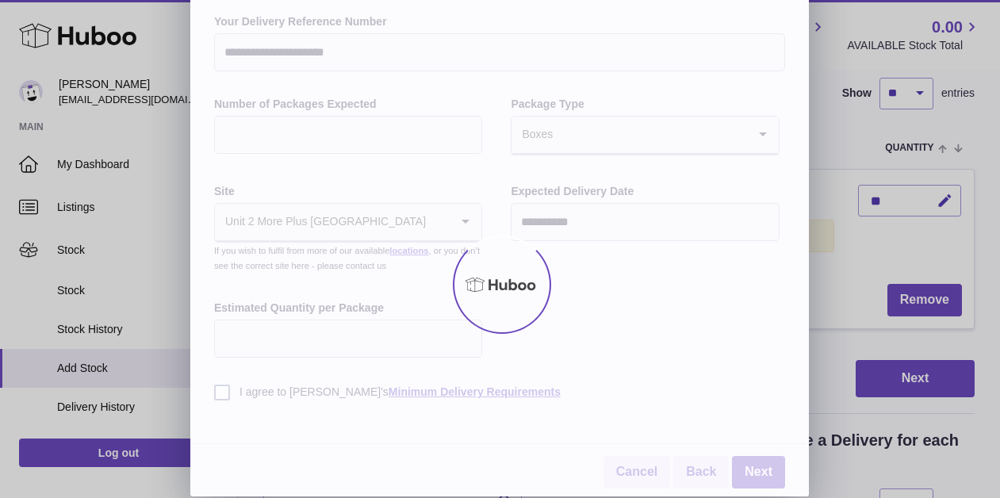
scroll to position [0, 0]
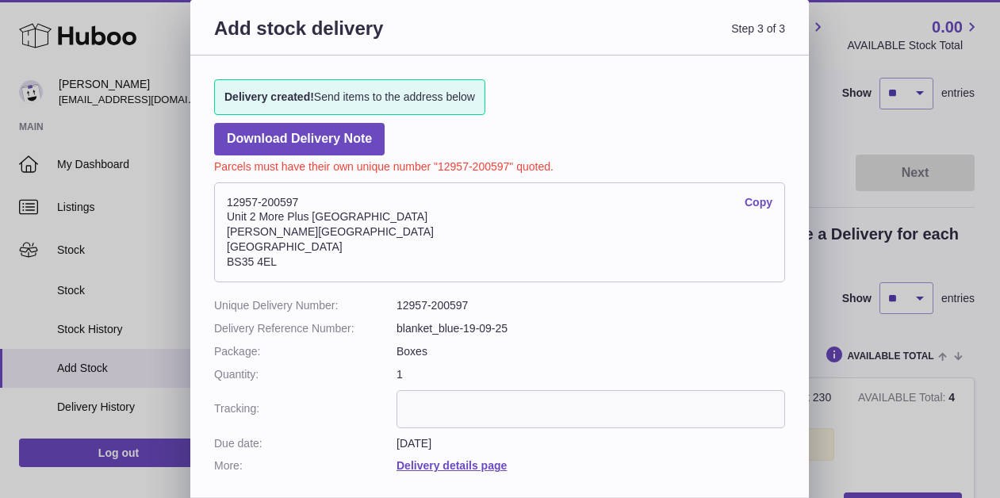
click at [289, 202] on address "12957-200597 Copy Unit 2 More Plus Central Park Hudson Ave Severn Beach BS35 4EL" at bounding box center [499, 232] width 571 height 100
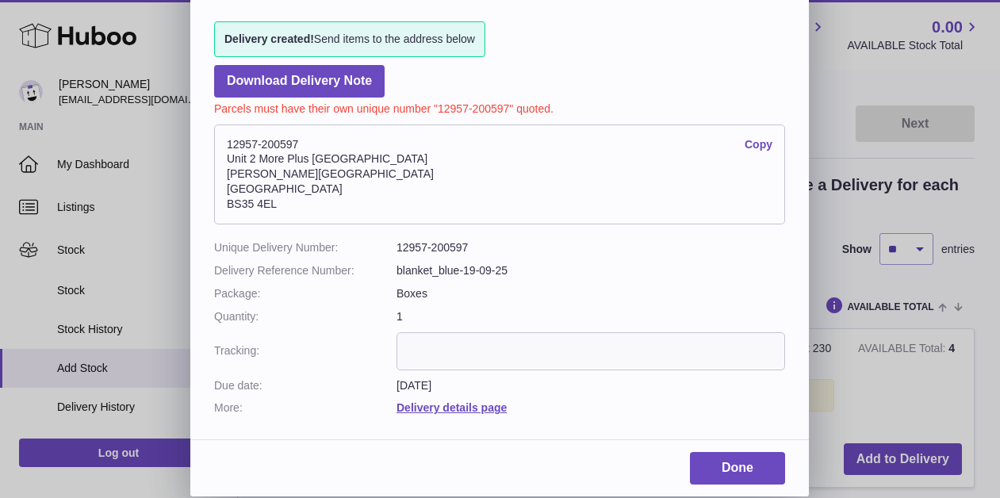
scroll to position [296, 0]
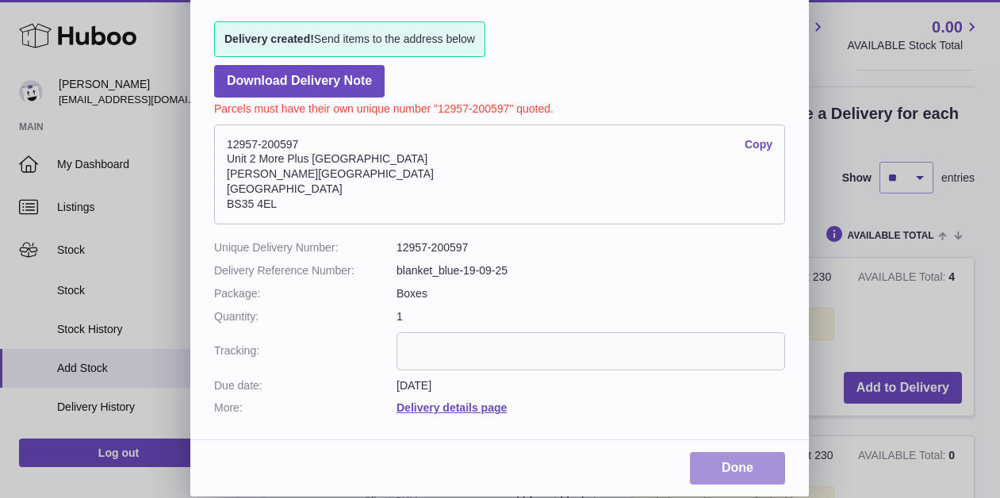
click at [731, 471] on link "Done" at bounding box center [737, 468] width 95 height 33
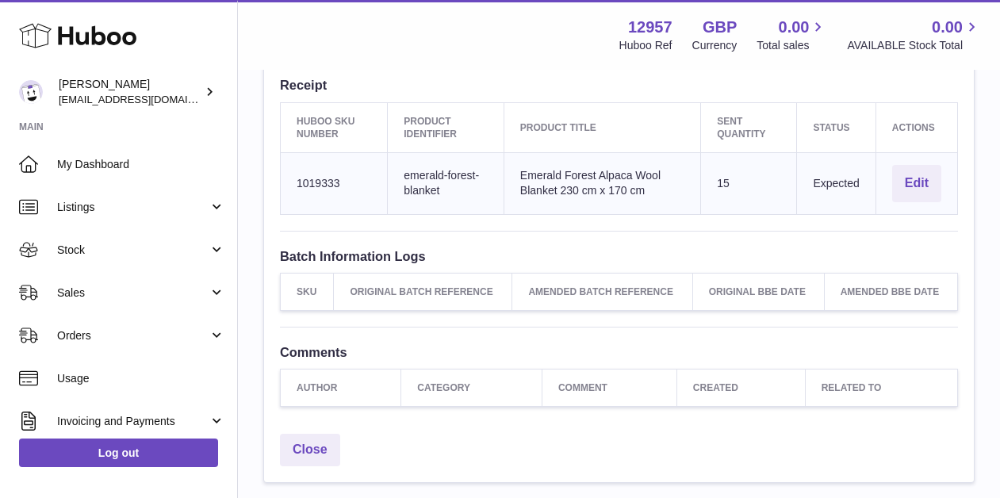
scroll to position [597, 0]
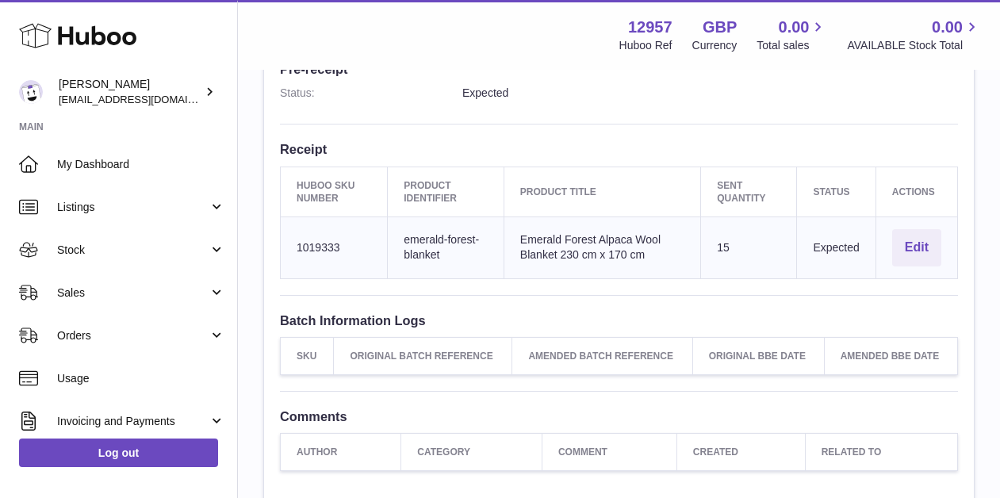
scroll to position [577, 0]
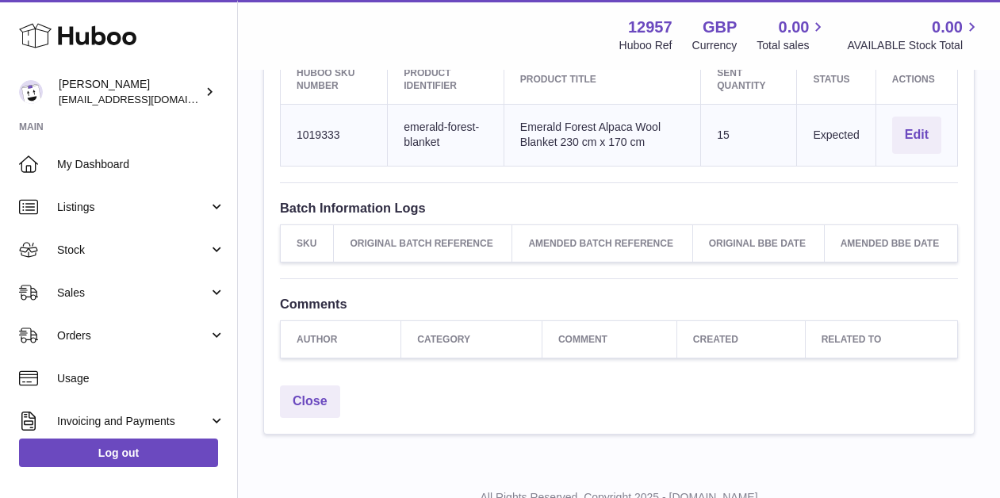
click at [774, 239] on th "Original BBE Date" at bounding box center [759, 243] width 132 height 37
click at [737, 324] on th "Created" at bounding box center [741, 339] width 129 height 37
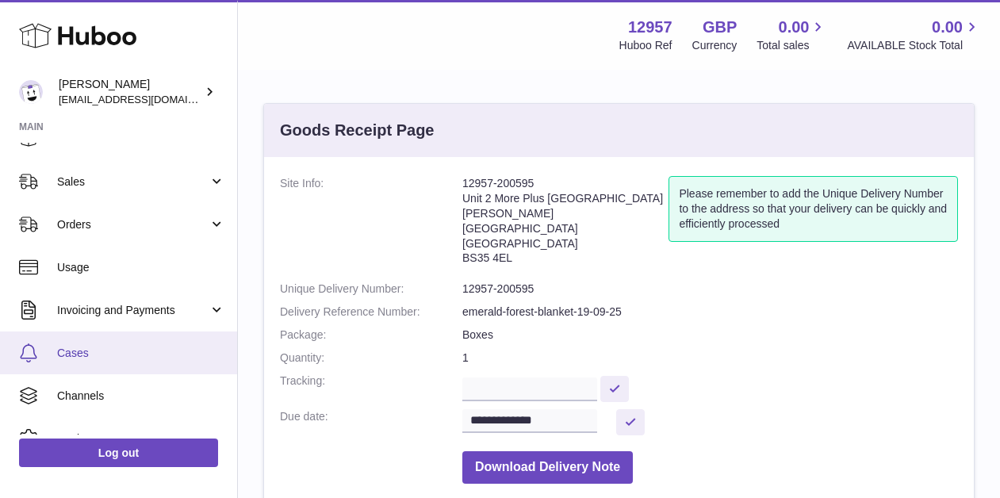
scroll to position [121, 0]
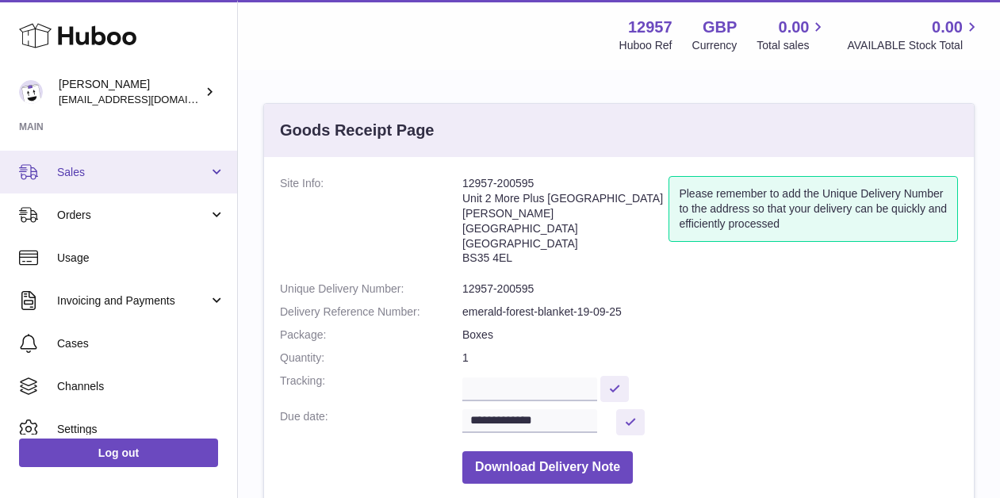
click at [113, 176] on span "Sales" at bounding box center [133, 172] width 152 height 15
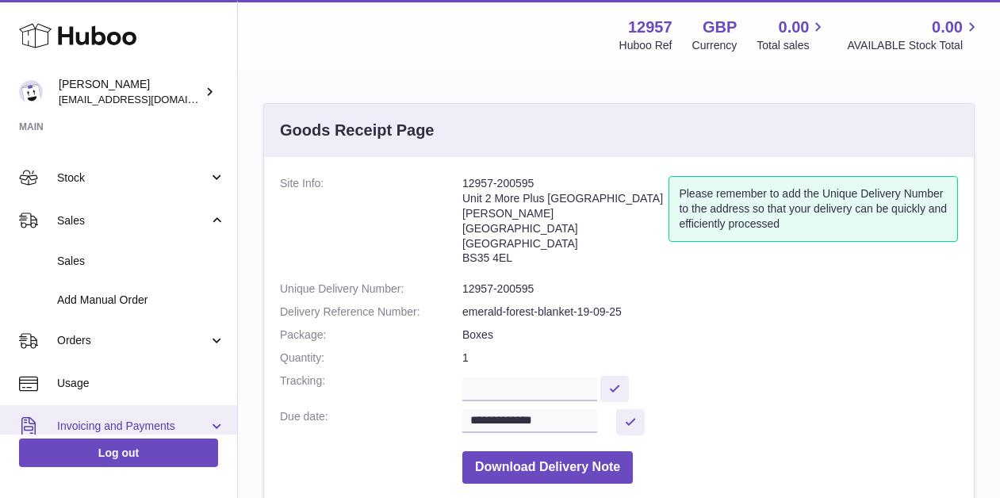
scroll to position [0, 0]
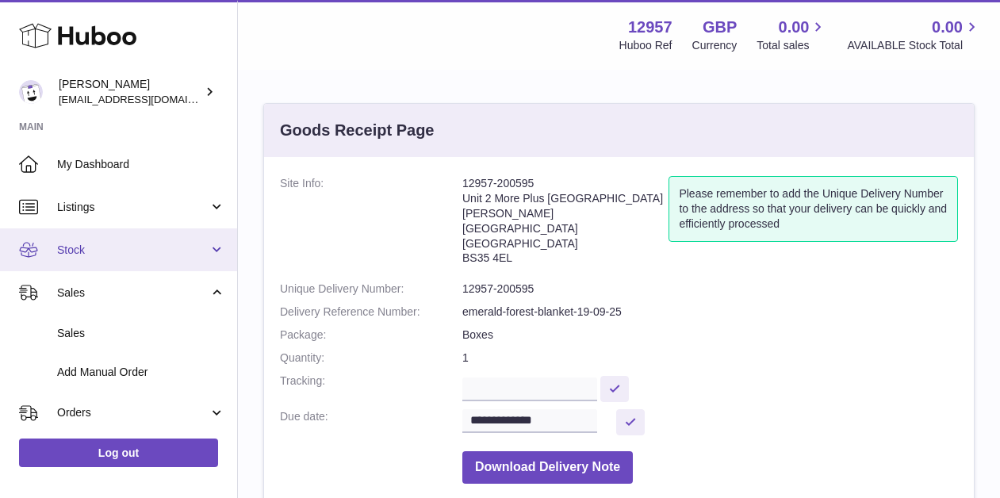
click at [125, 240] on link "Stock" at bounding box center [118, 249] width 237 height 43
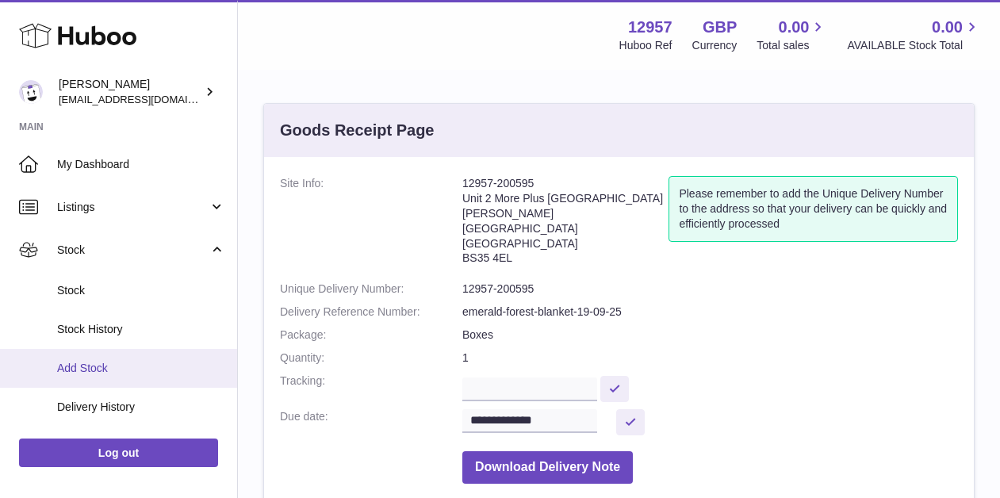
click at [117, 365] on span "Add Stock" at bounding box center [141, 368] width 168 height 15
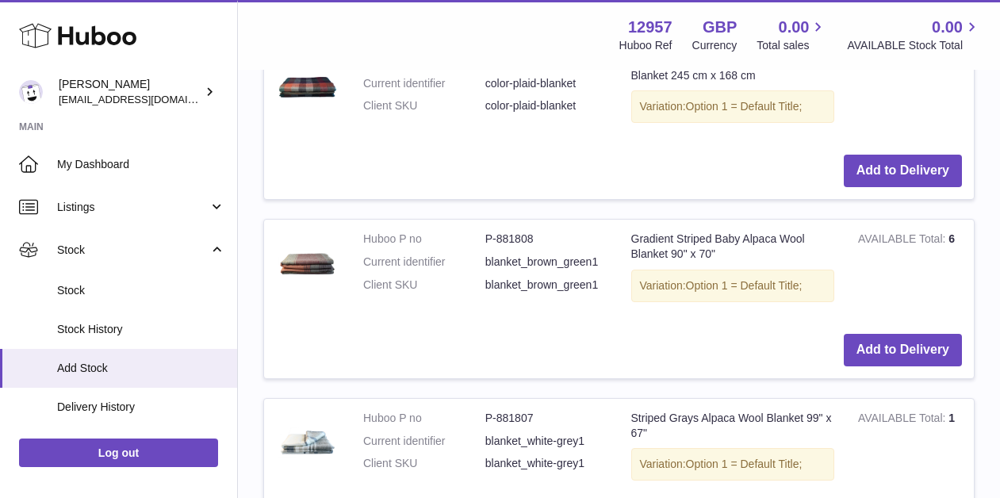
scroll to position [2047, 0]
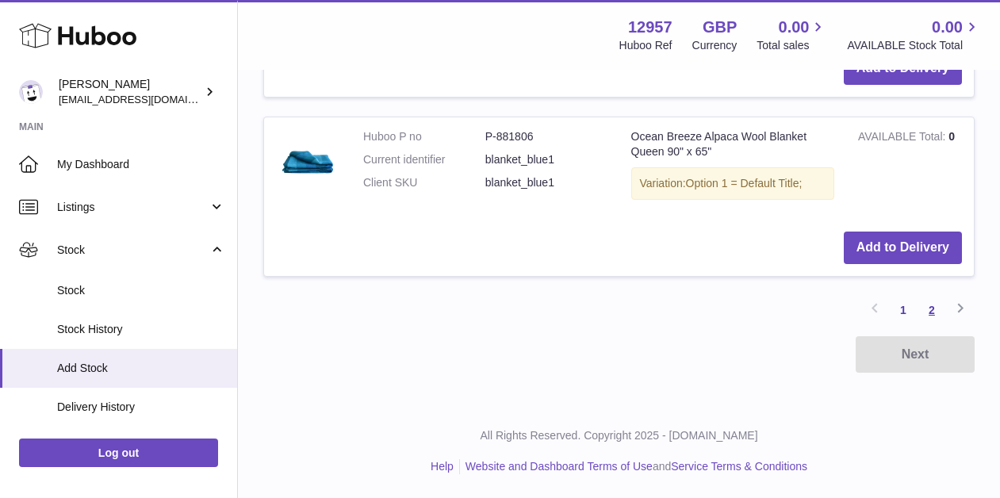
click at [927, 308] on link "2" at bounding box center [932, 310] width 29 height 29
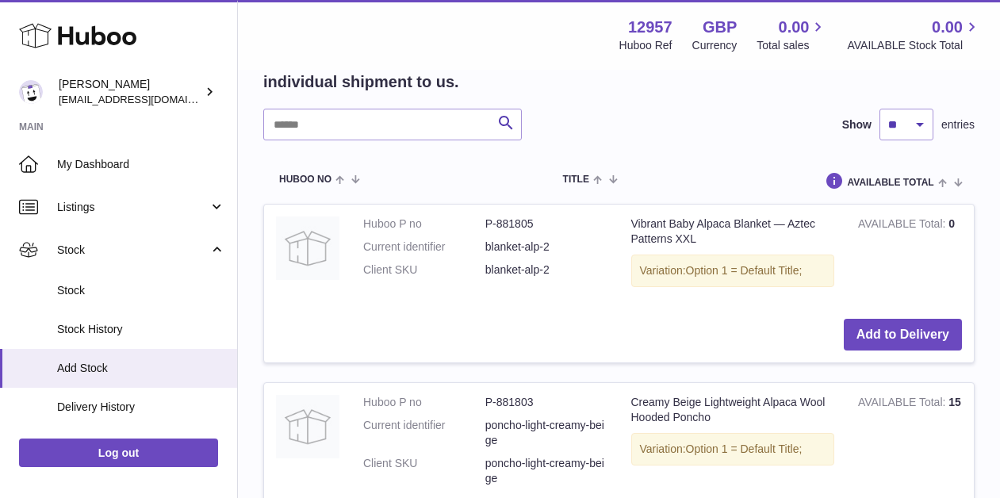
scroll to position [353, 0]
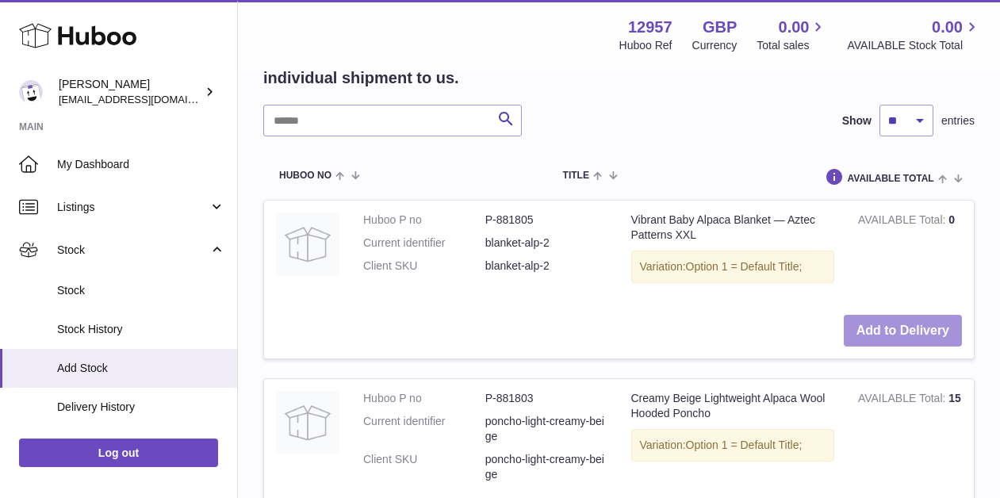
click at [894, 332] on button "Add to Delivery" at bounding box center [903, 331] width 118 height 33
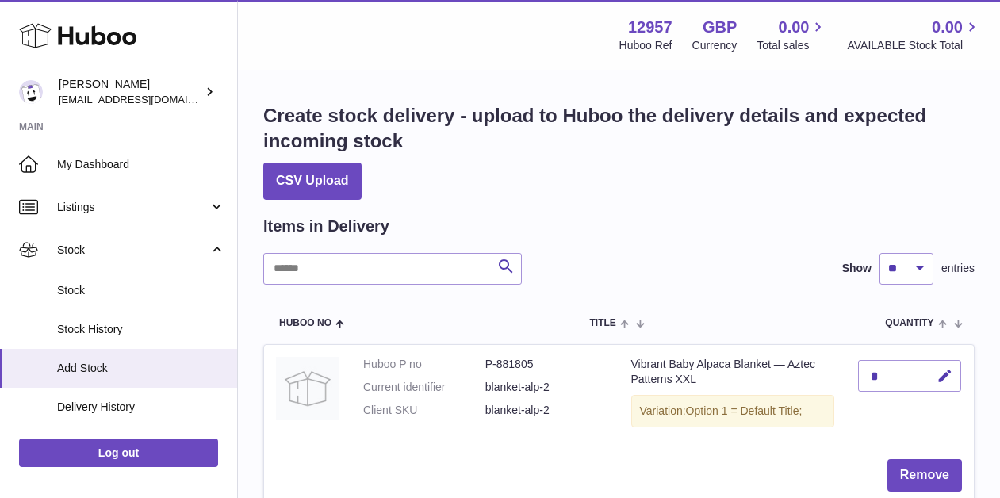
scroll to position [49, 0]
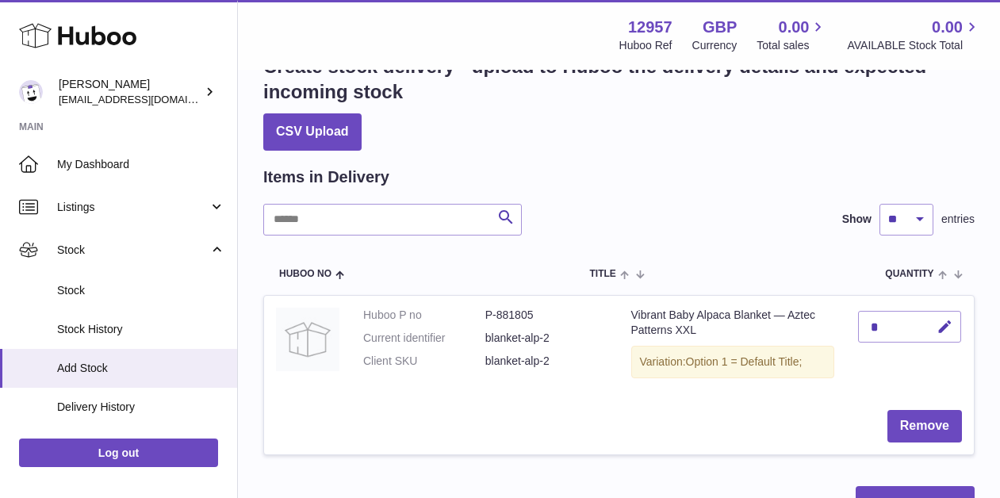
click at [892, 322] on div "*" at bounding box center [909, 327] width 103 height 32
click at [943, 324] on icon "button" at bounding box center [945, 327] width 17 height 17
type input "**"
click at [944, 325] on icon "submit" at bounding box center [946, 327] width 14 height 14
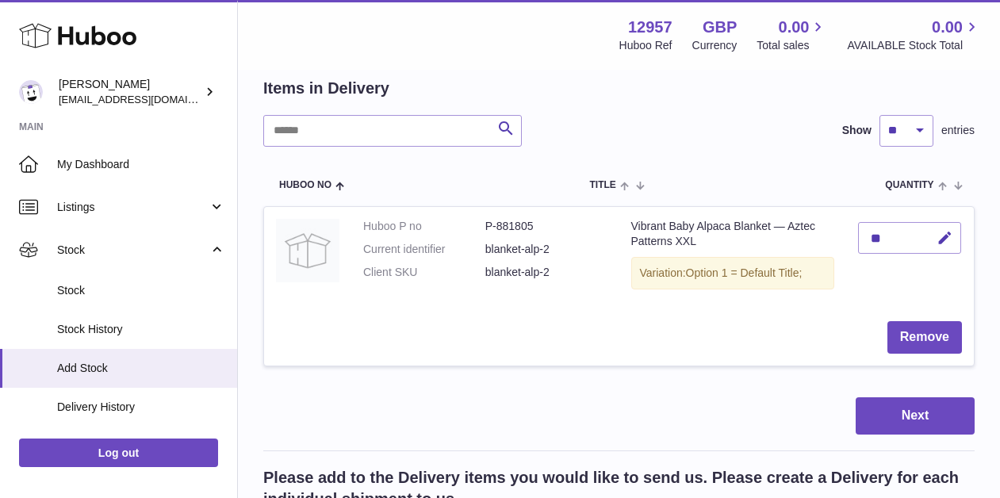
scroll to position [163, 0]
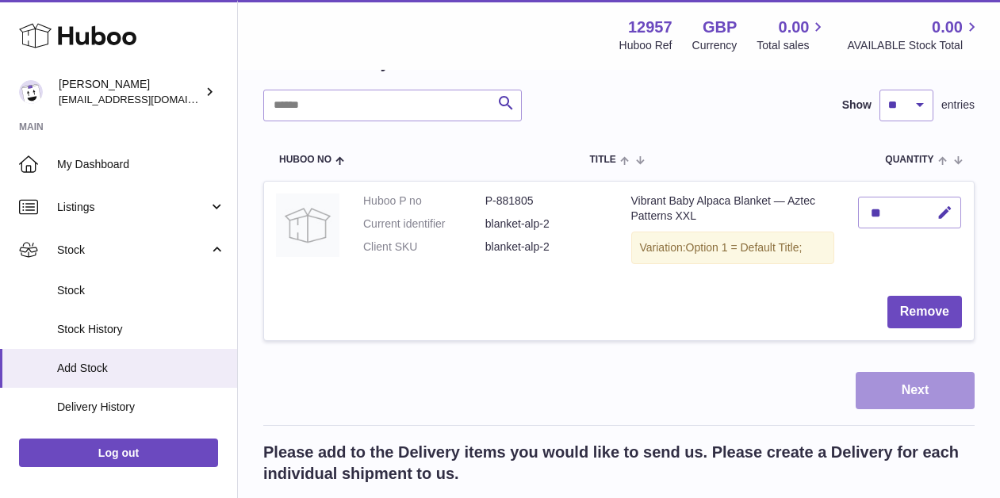
click at [911, 397] on button "Next" at bounding box center [915, 390] width 119 height 37
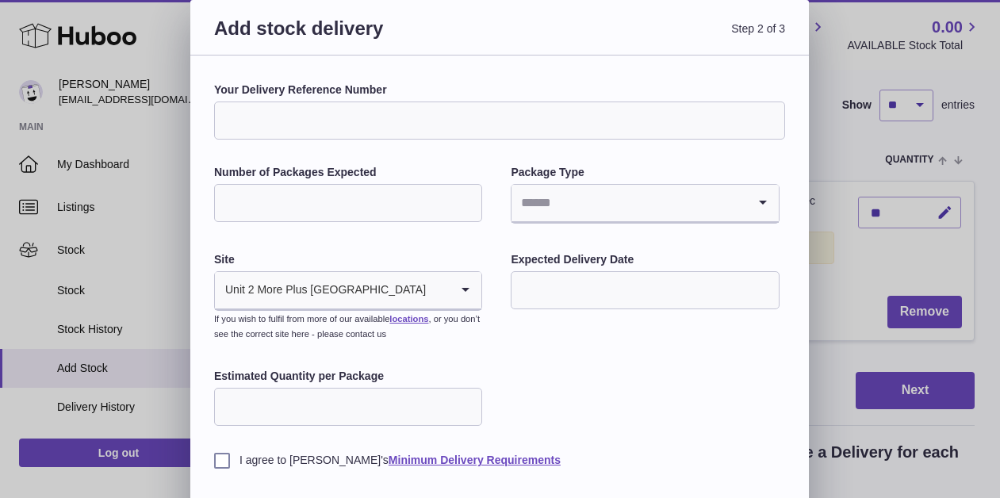
click at [407, 125] on input "Your Delivery Reference Number" at bounding box center [499, 121] width 571 height 38
drag, startPoint x: 298, startPoint y: 116, endPoint x: 527, endPoint y: 117, distance: 228.5
click at [527, 117] on input "**********" at bounding box center [499, 121] width 571 height 38
type input "**********"
click at [417, 194] on input "Number of Packages Expected" at bounding box center [348, 203] width 268 height 38
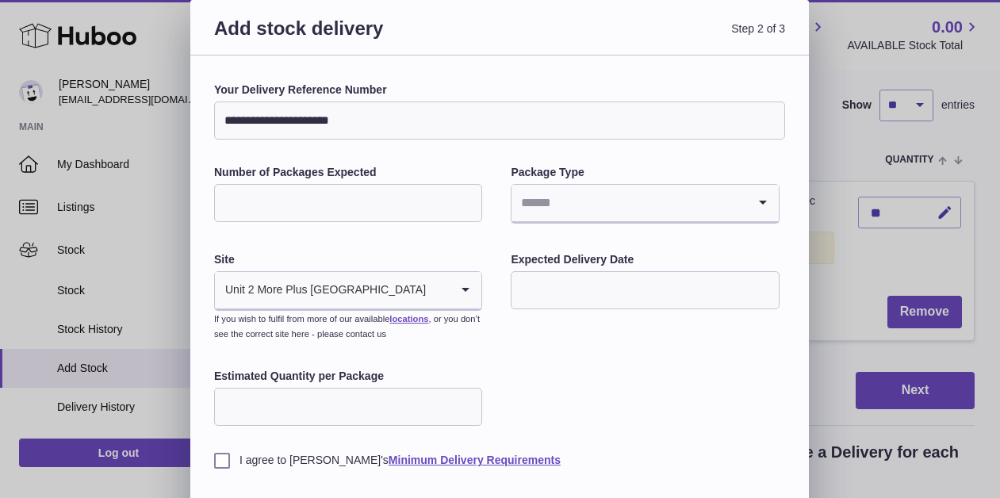
type input "*"
click at [577, 209] on input "Search for option" at bounding box center [629, 203] width 235 height 36
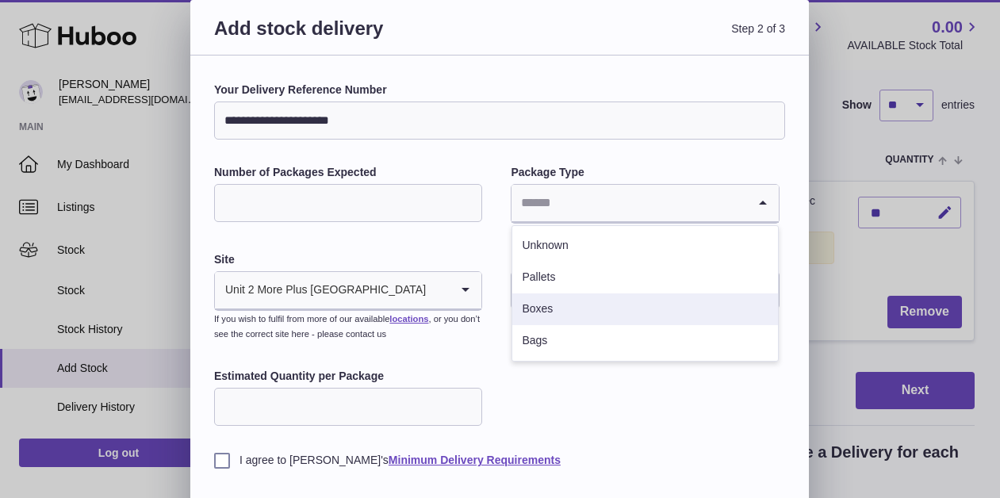
click at [541, 303] on li "Boxes" at bounding box center [645, 310] width 265 height 32
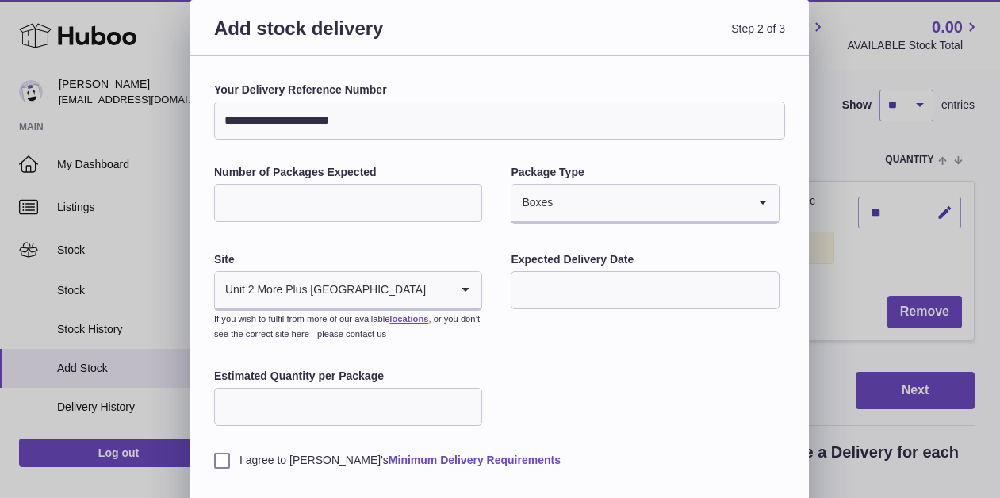
click at [547, 290] on input "text" at bounding box center [645, 290] width 268 height 38
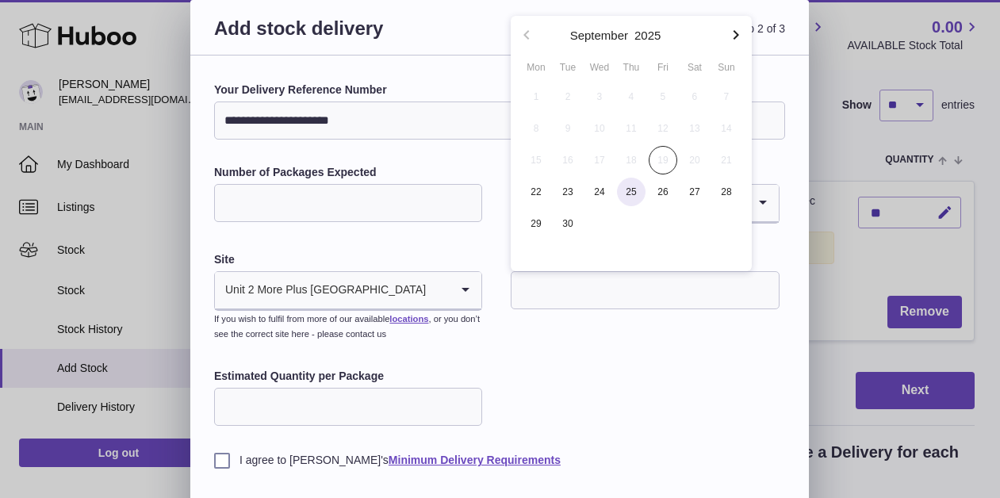
click at [629, 190] on span "25" at bounding box center [631, 192] width 29 height 29
type input "**********"
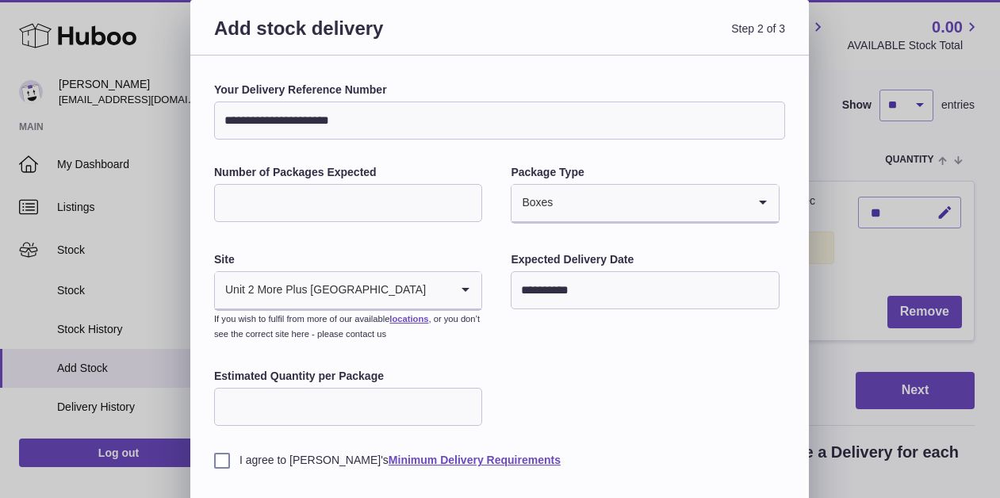
click at [336, 405] on input "Estimated Quantity per Package" at bounding box center [348, 407] width 268 height 38
type input "**"
click at [229, 464] on label "I agree to [PERSON_NAME]'s Minimum Delivery Requirements" at bounding box center [499, 460] width 571 height 15
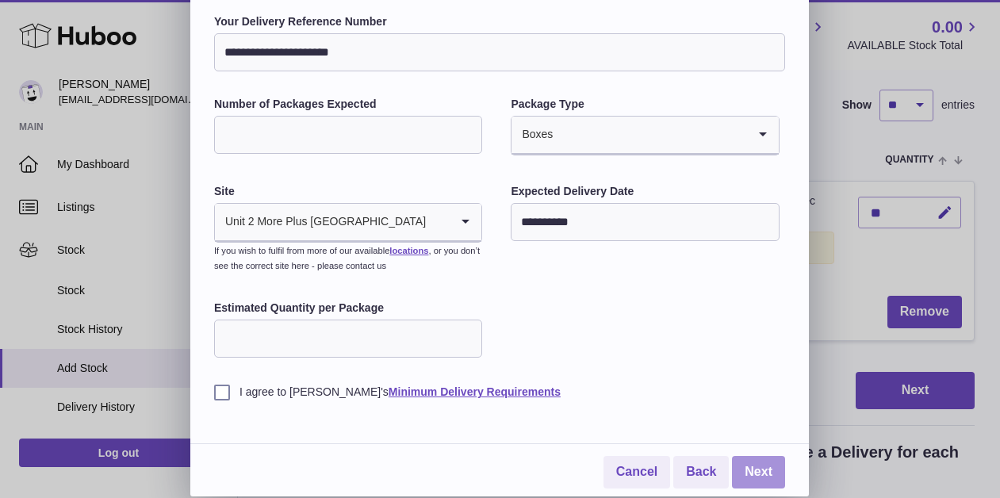
click at [756, 470] on link "Next" at bounding box center [758, 472] width 53 height 33
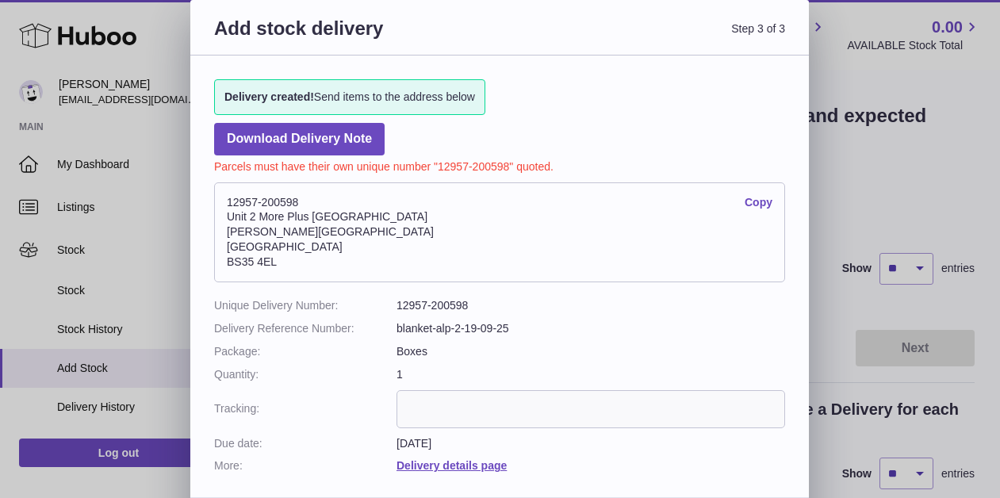
scroll to position [58, 0]
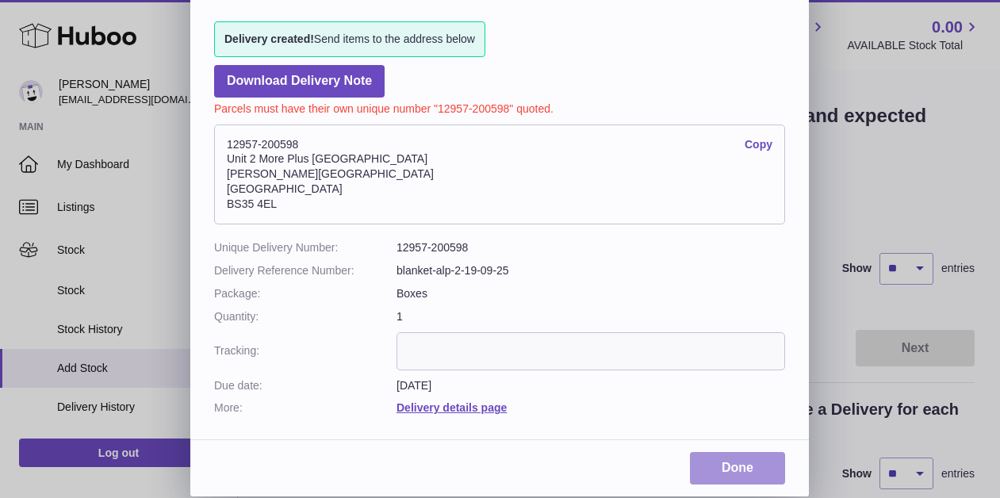
click at [720, 463] on link "Done" at bounding box center [737, 468] width 95 height 33
